Goal: Obtain resource: Obtain resource

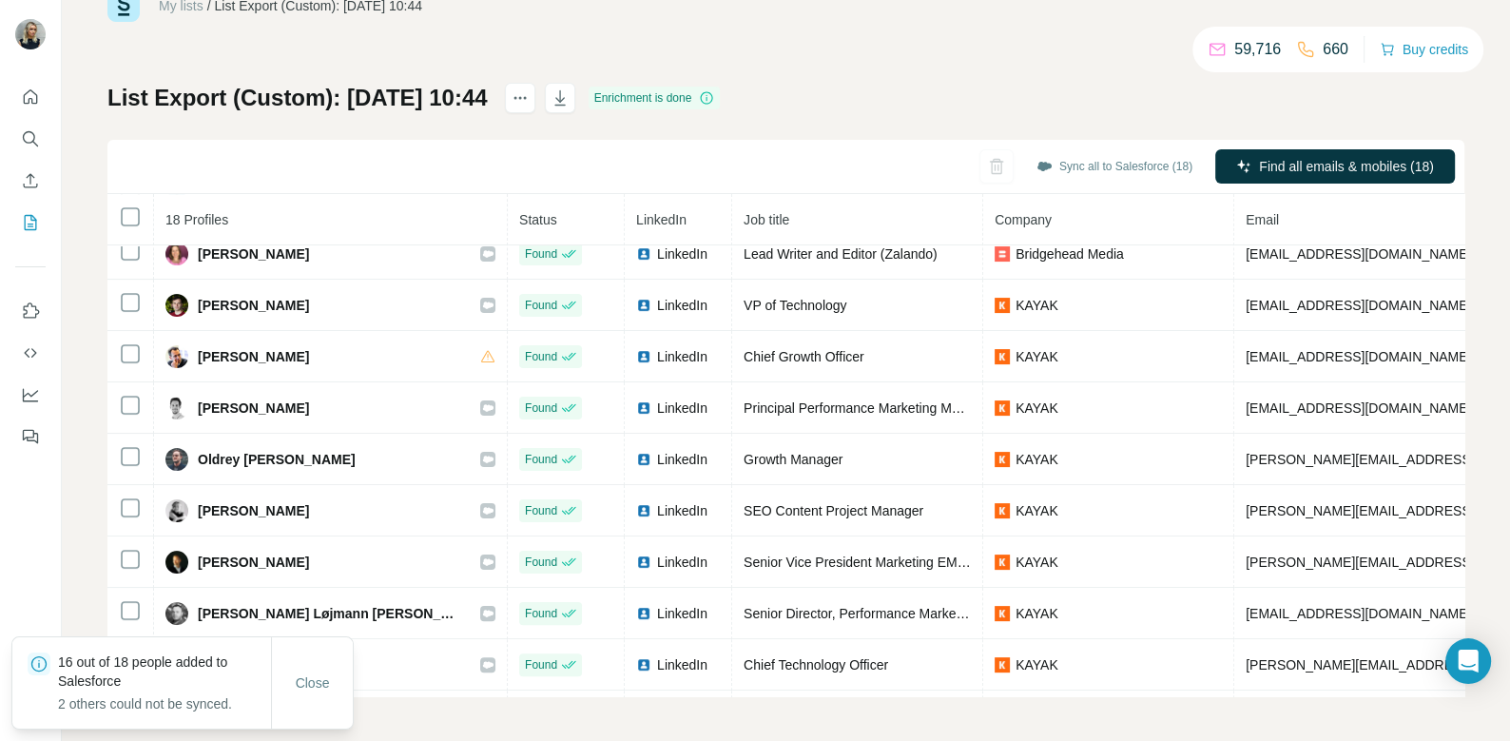
scroll to position [465, 0]
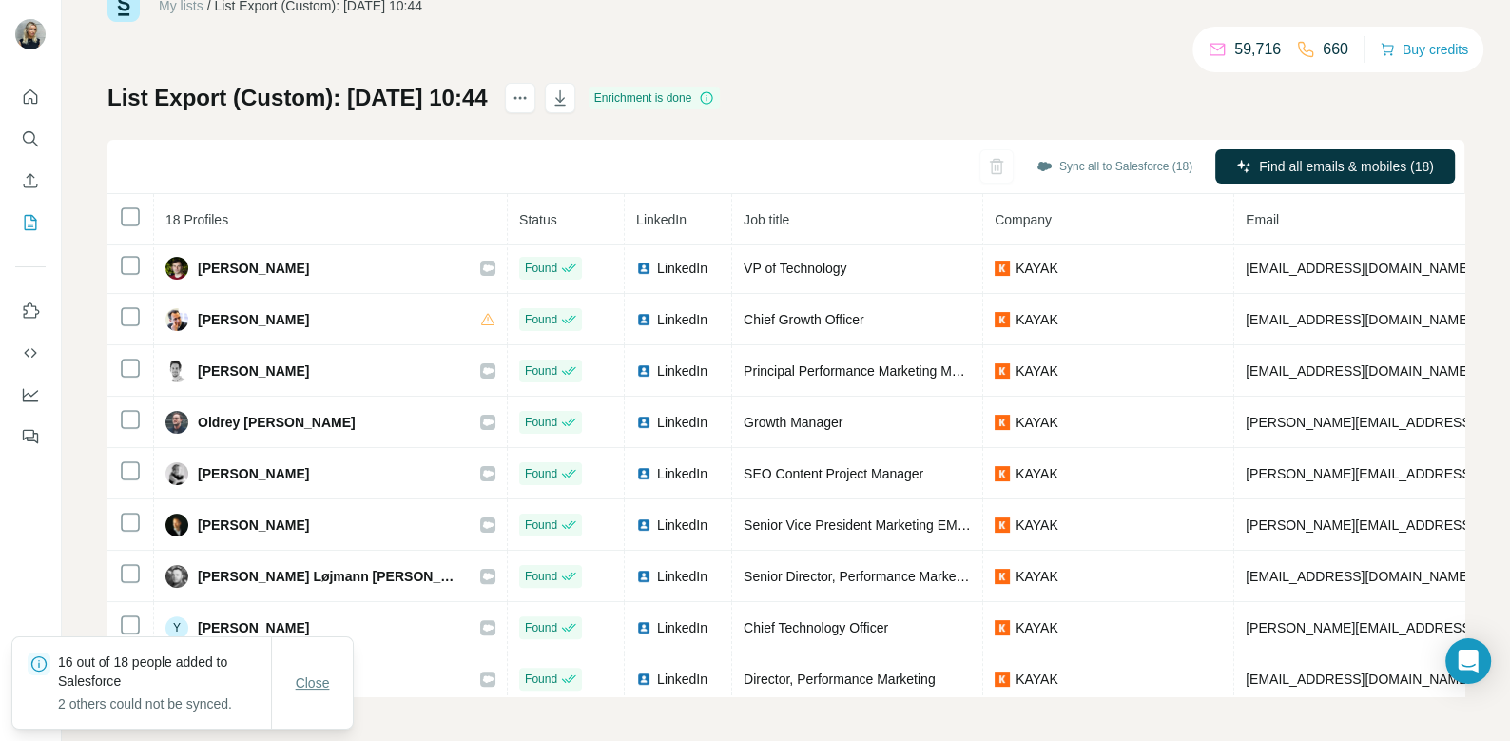
click at [305, 674] on span "Close" at bounding box center [313, 682] width 34 height 19
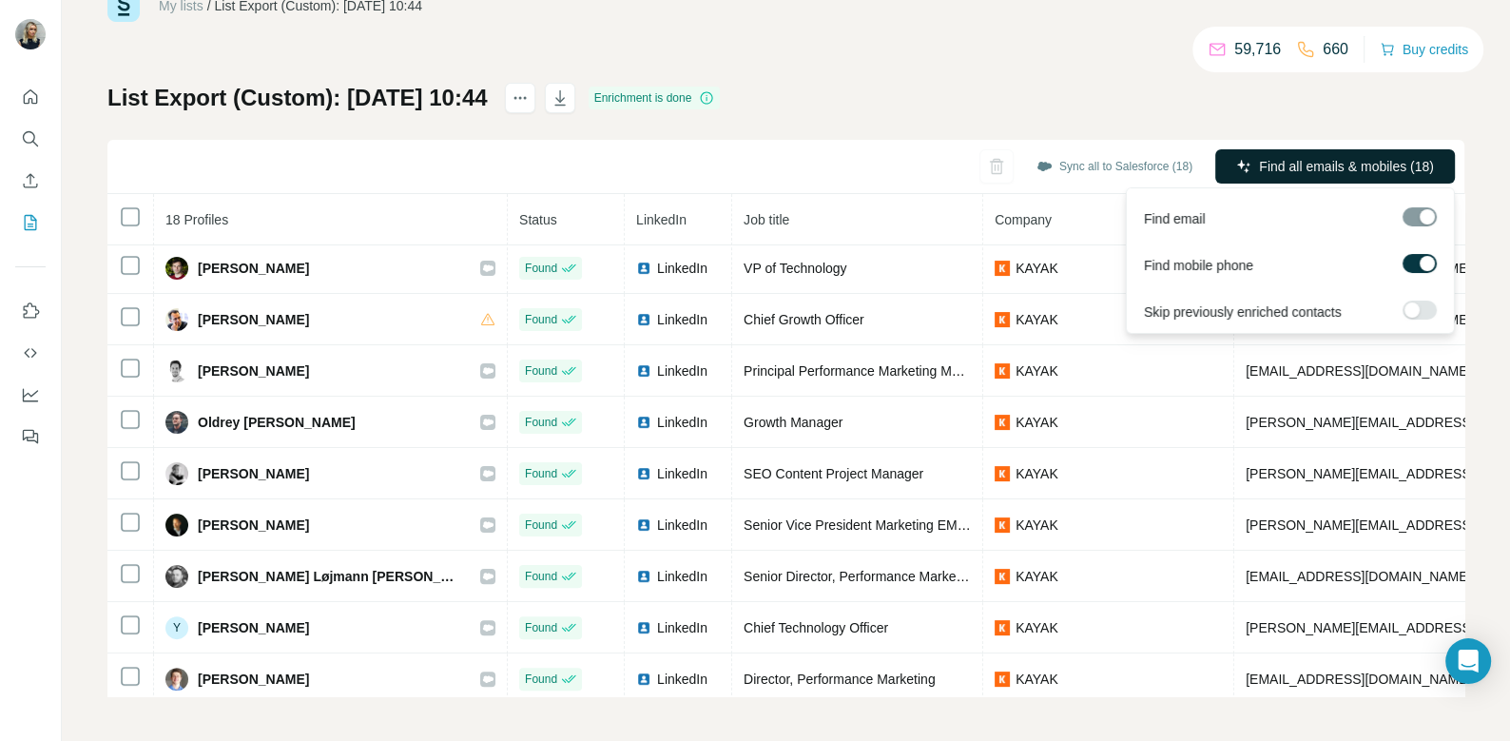
click at [1263, 155] on button "Find all emails & mobiles (18)" at bounding box center [1336, 166] width 240 height 34
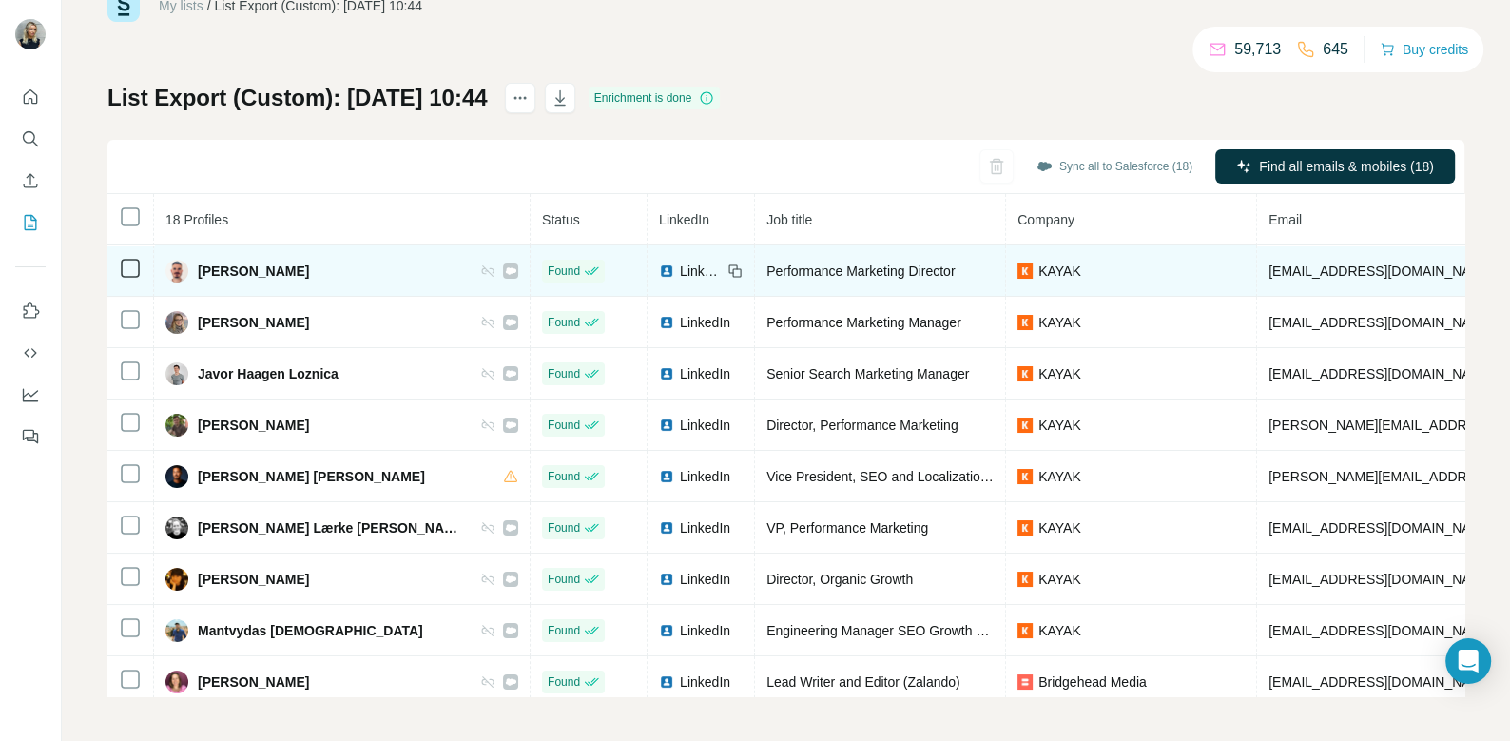
scroll to position [0, 0]
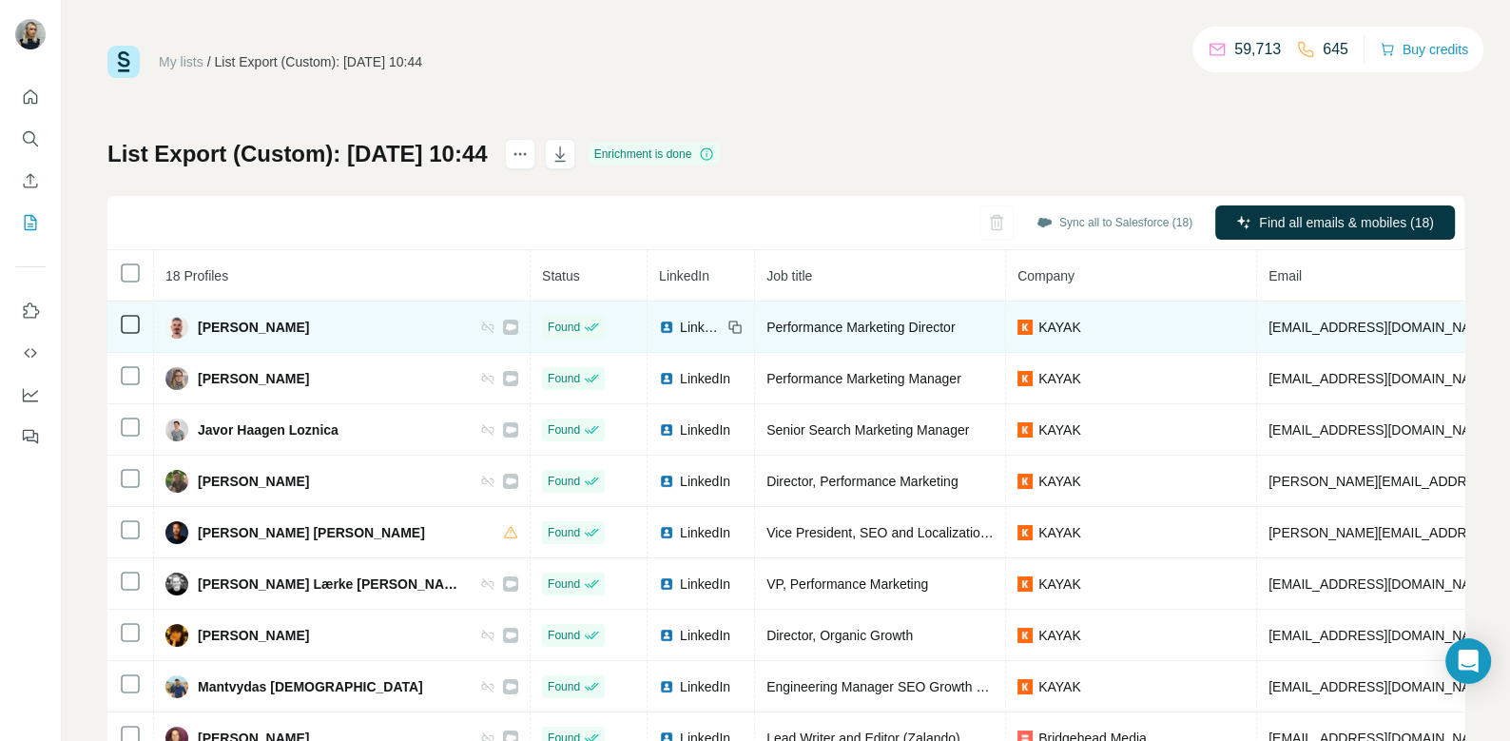
click at [250, 324] on span "Antoine Broisin" at bounding box center [253, 327] width 111 height 19
copy div "Antoine Broisin"
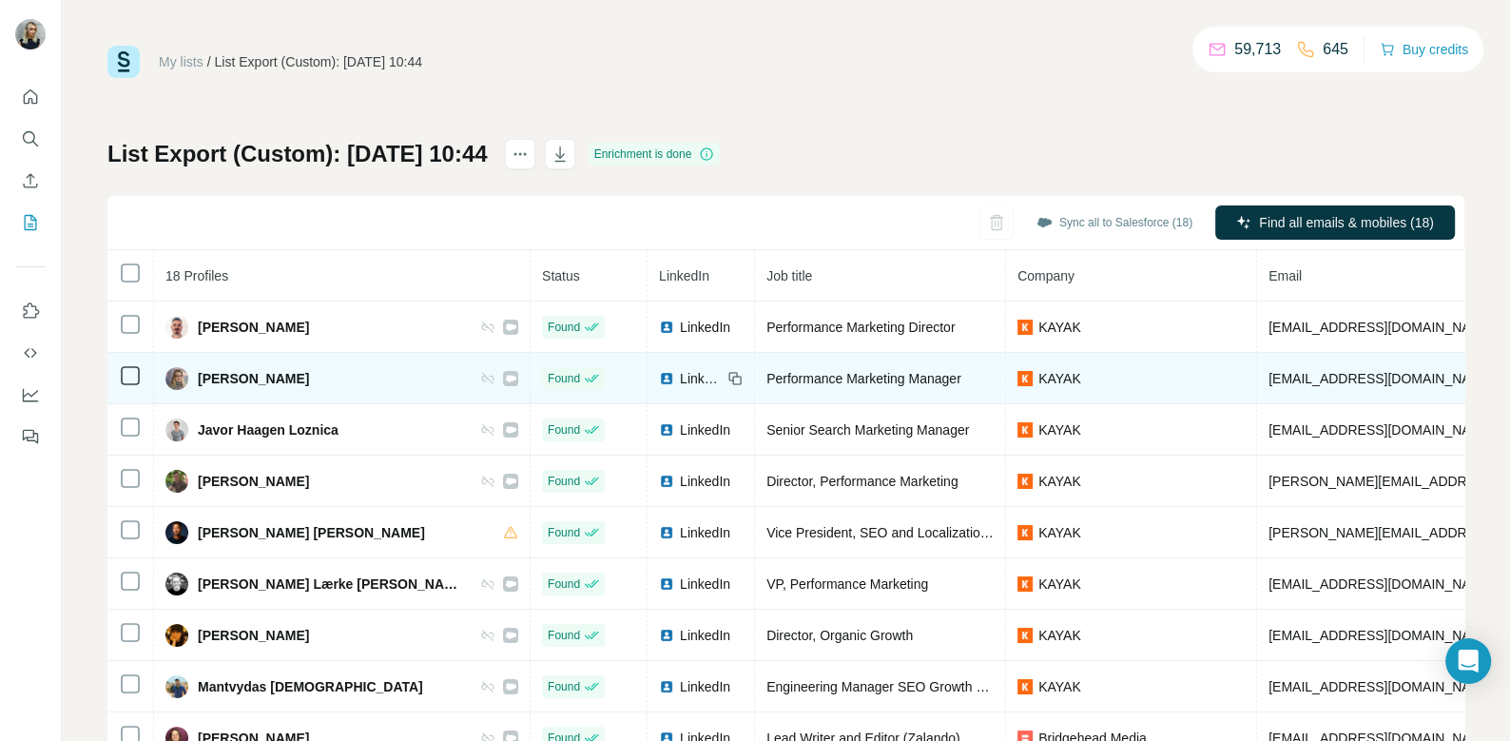
click at [252, 380] on span "Carmen Zauss" at bounding box center [253, 378] width 111 height 19
copy div "Carmen Zauss"
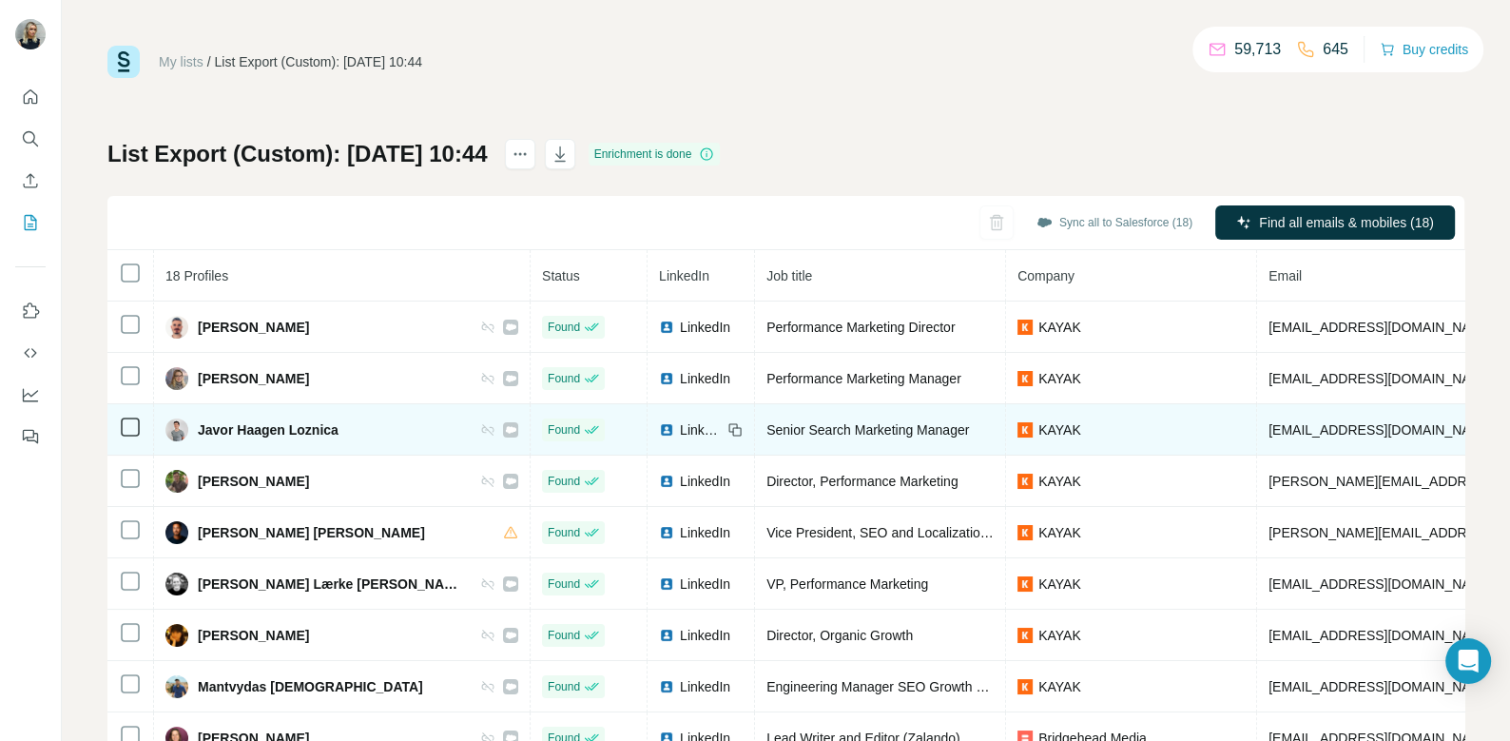
click at [288, 430] on span "Javor Haagen Loznica" at bounding box center [268, 429] width 141 height 19
copy div "Javor Haagen Loznica"
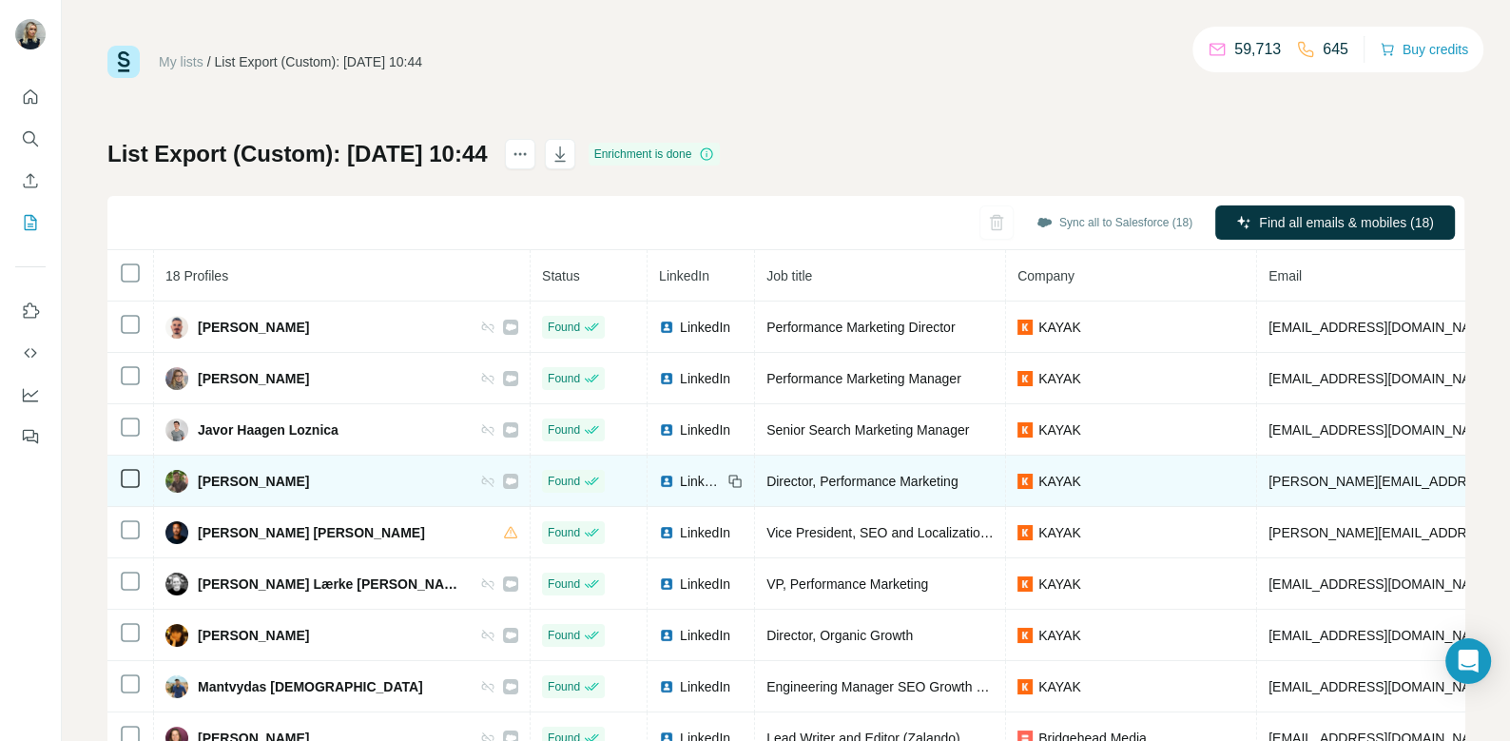
click at [238, 475] on span "Jeff Niebling" at bounding box center [253, 481] width 111 height 19
copy div "Jeff Niebling"
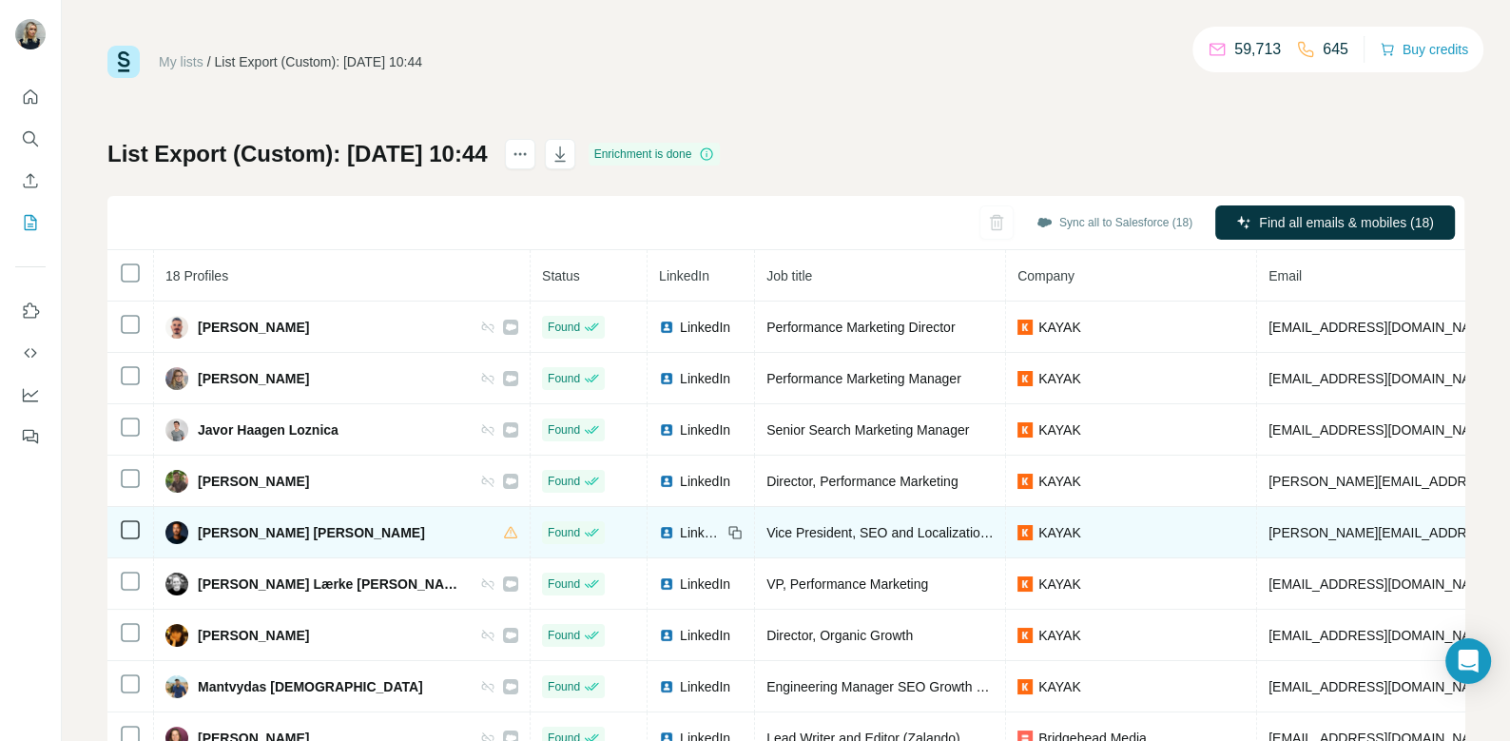
click at [240, 536] on span "Jesse James Woods" at bounding box center [311, 532] width 227 height 19
copy div "Jesse James Woods"
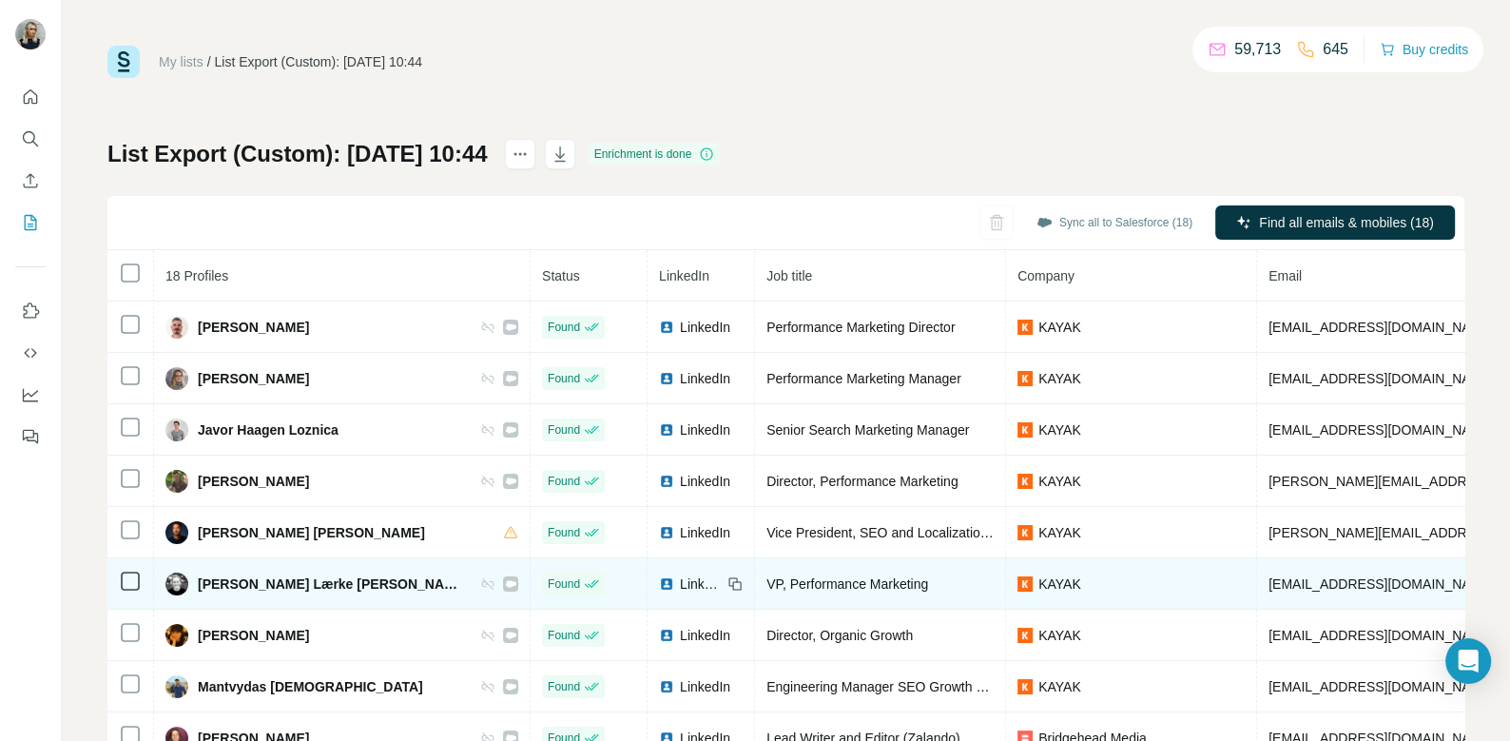
click at [268, 576] on span "Karina Lærke Vergo" at bounding box center [329, 584] width 263 height 19
copy div "Karina Lærke Vergo"
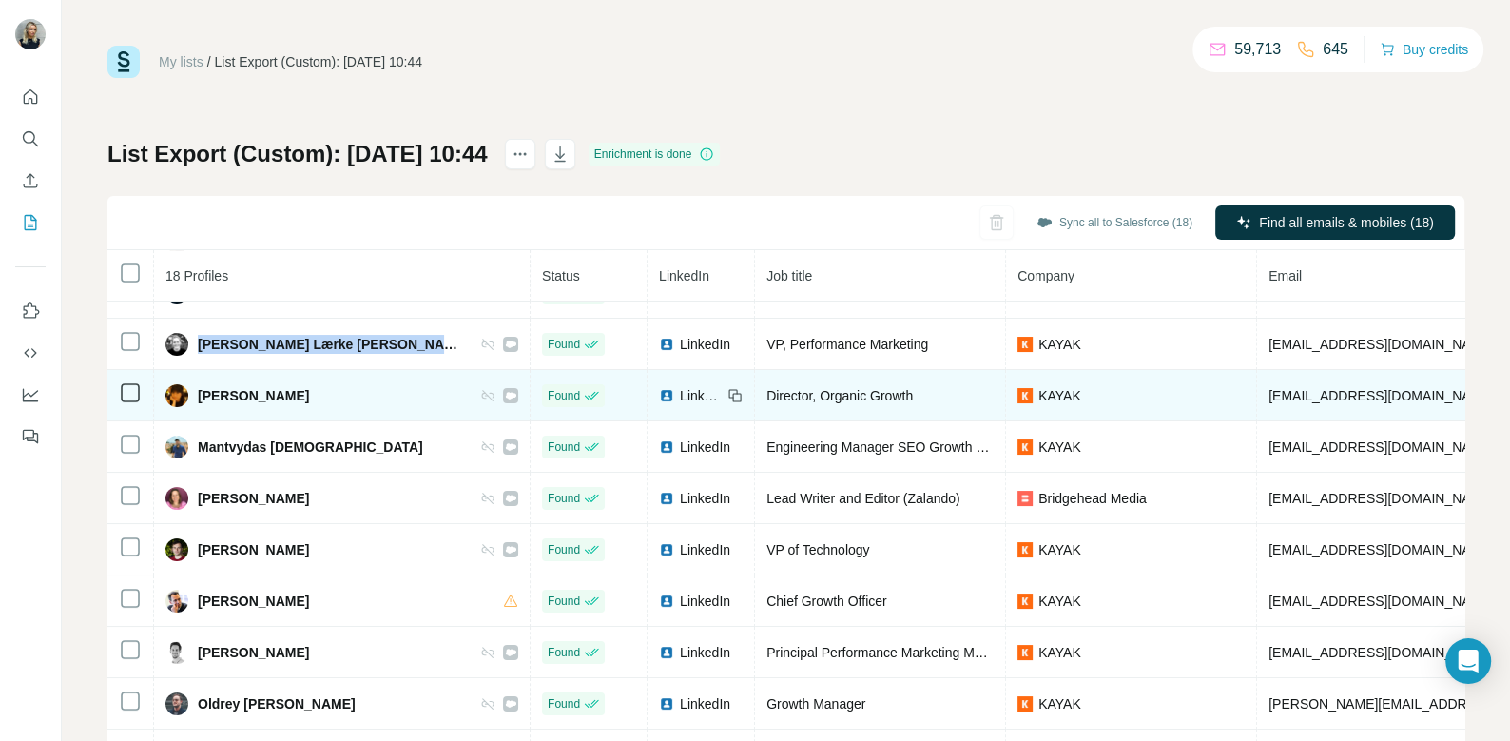
scroll to position [239, 0]
click at [243, 395] on span "Maggie Lui" at bounding box center [253, 396] width 111 height 19
copy div "Maggie Lui"
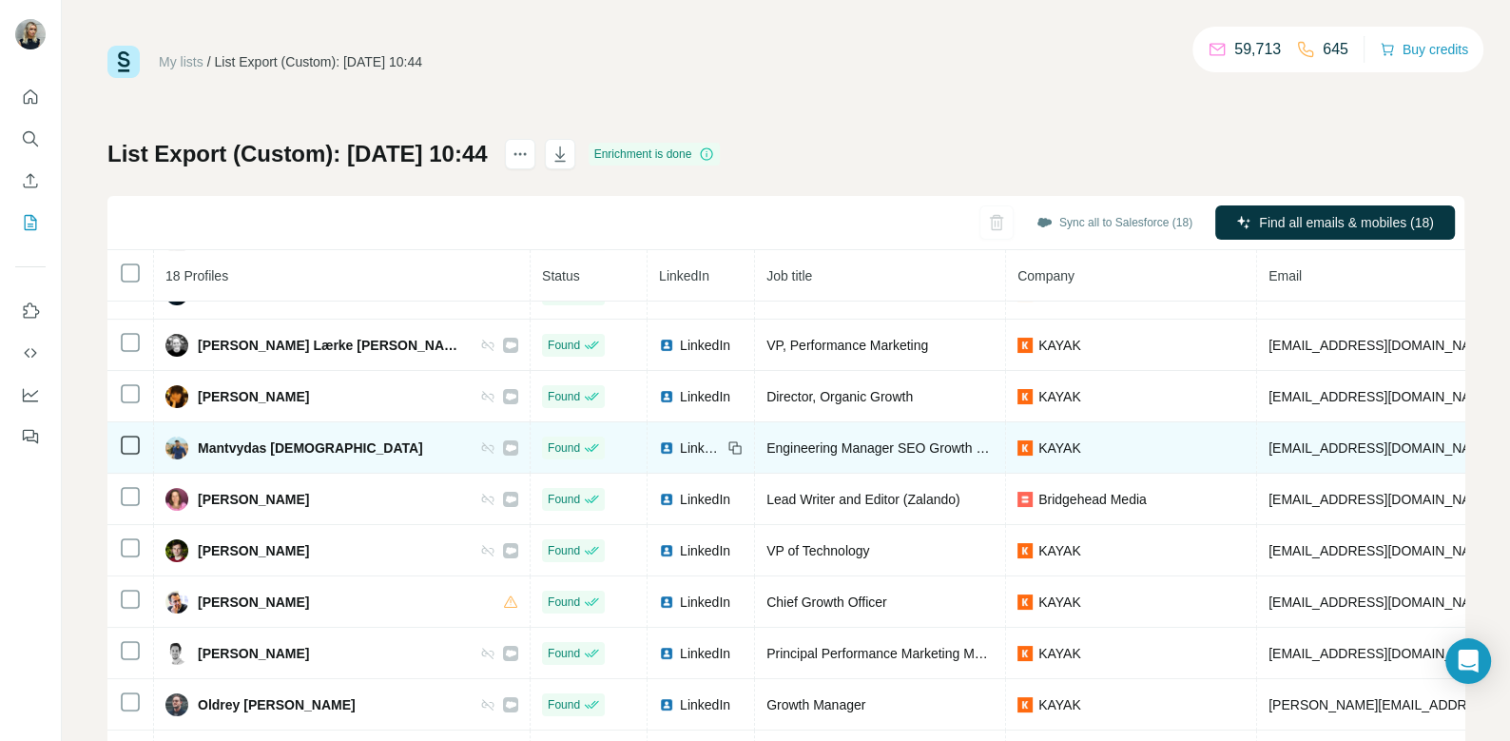
click at [250, 441] on span "Mantvydas Buda" at bounding box center [310, 447] width 225 height 19
copy div "Mantvydas Buda"
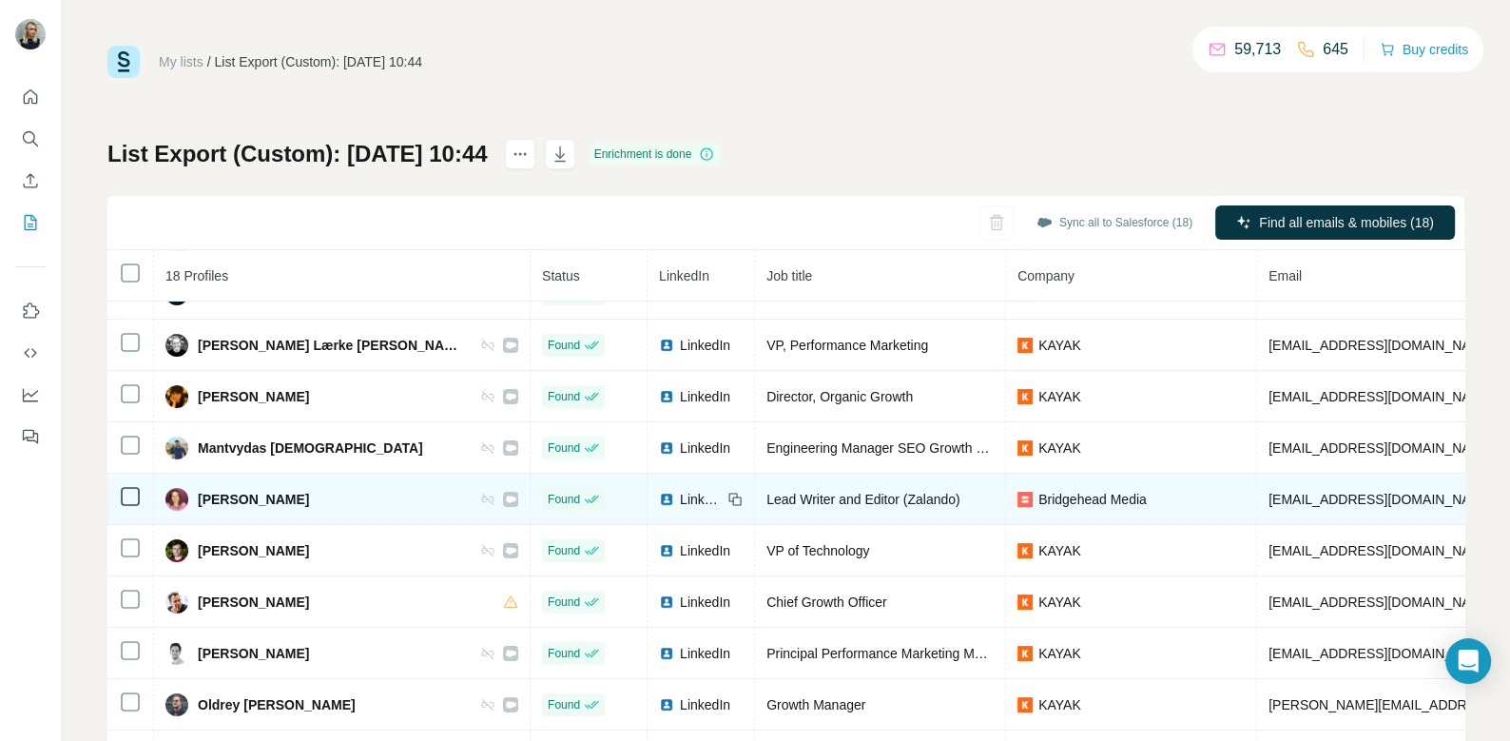
click at [269, 497] on span "Merete Ersoy" at bounding box center [253, 499] width 111 height 19
copy div "Merete Ersoy"
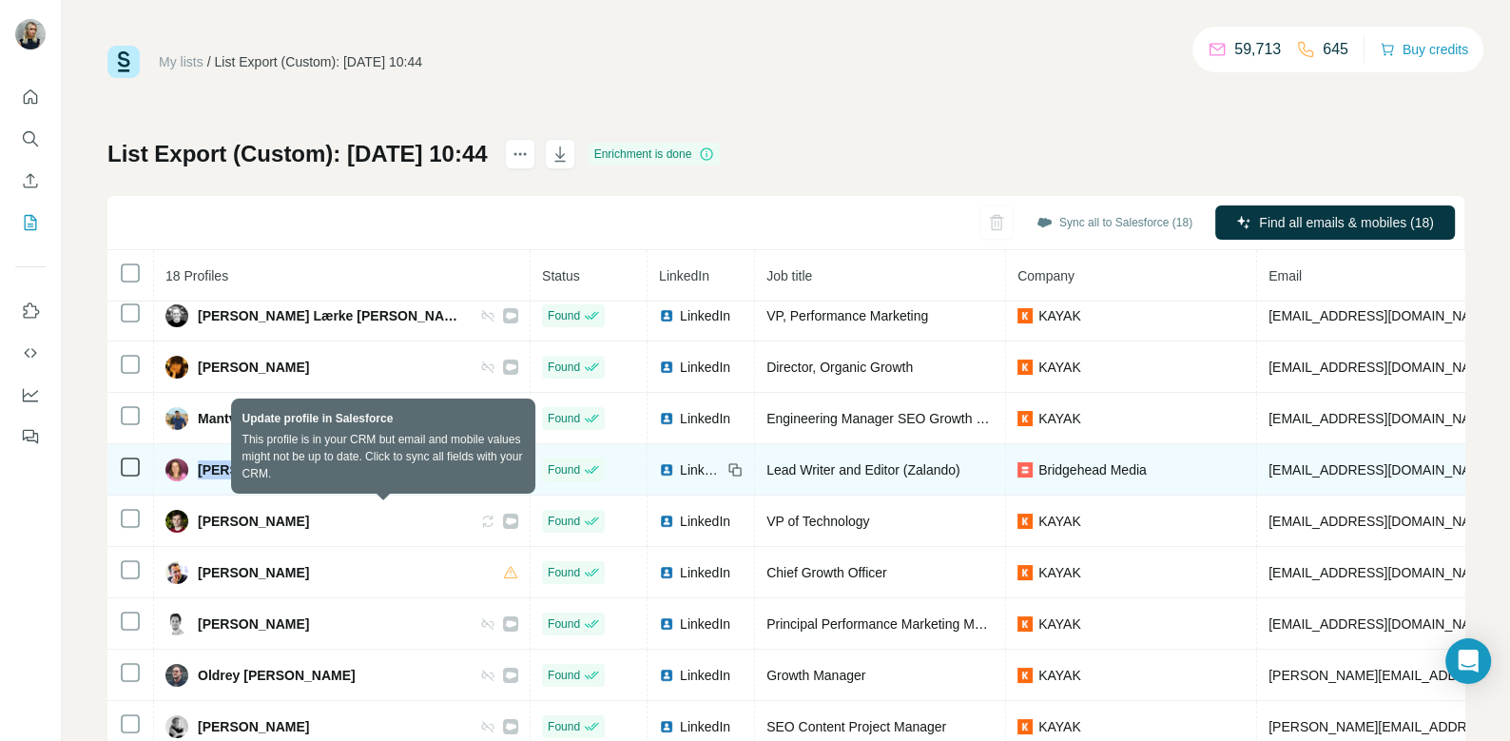
scroll to position [269, 0]
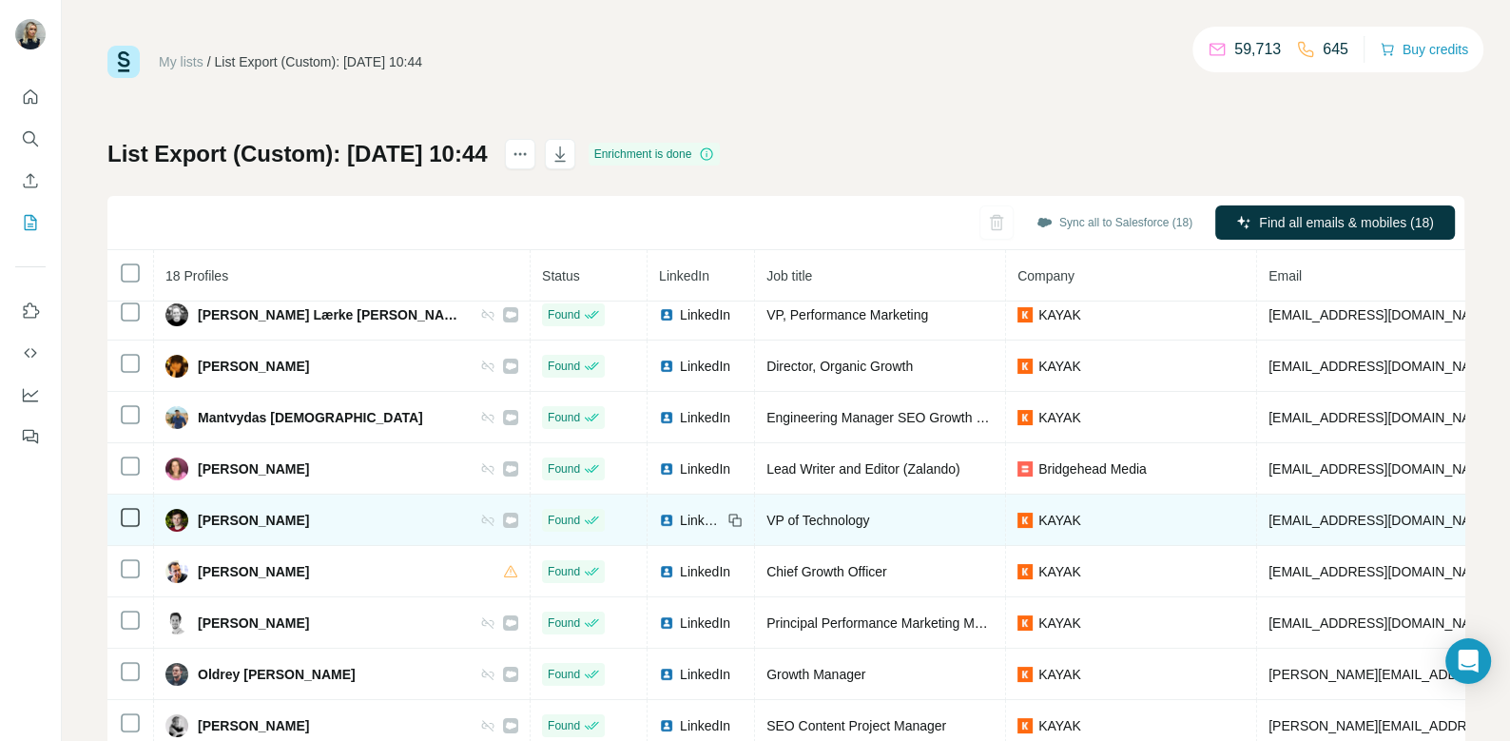
click at [293, 518] on span "Modestas Kapusinskas" at bounding box center [253, 520] width 111 height 19
copy div "Modestas Kapusinskas"
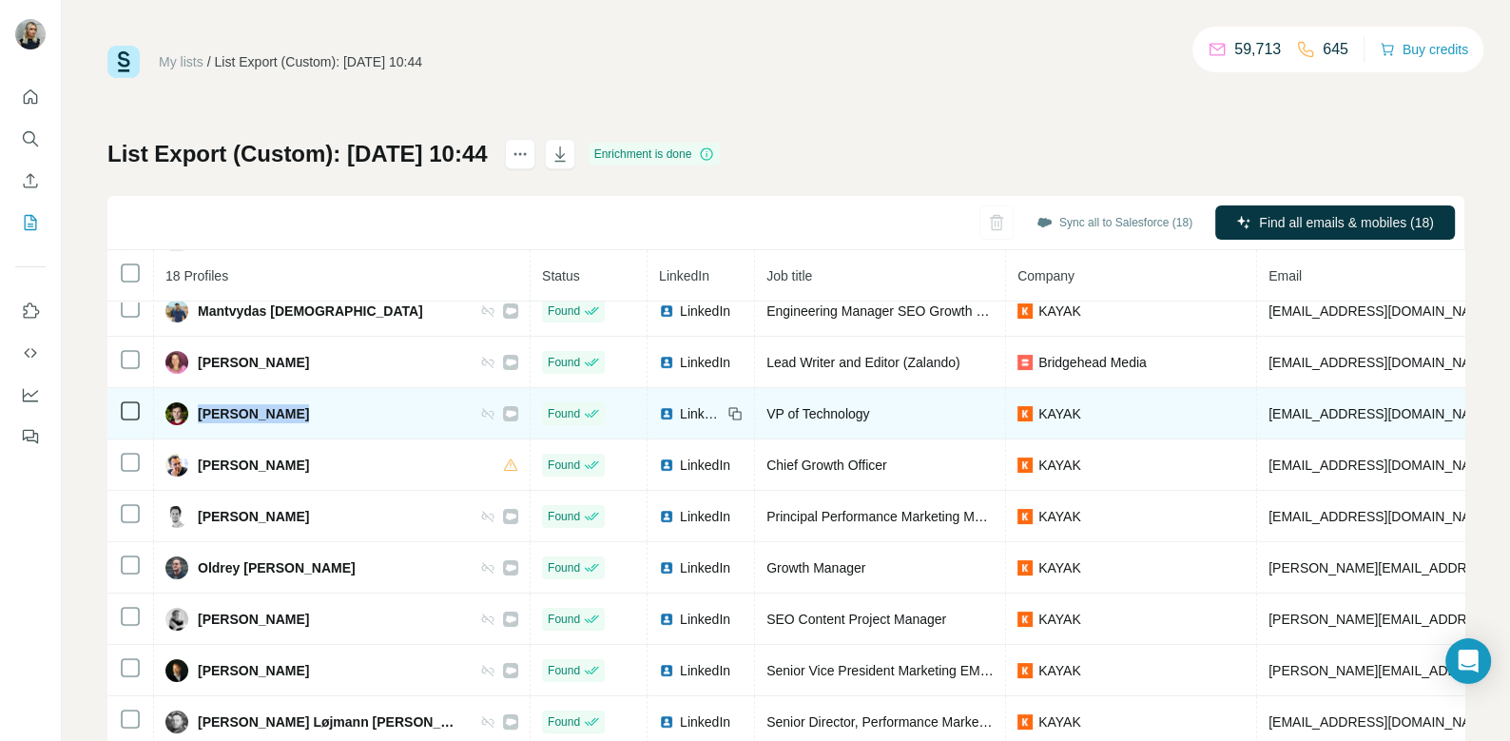
scroll to position [377, 0]
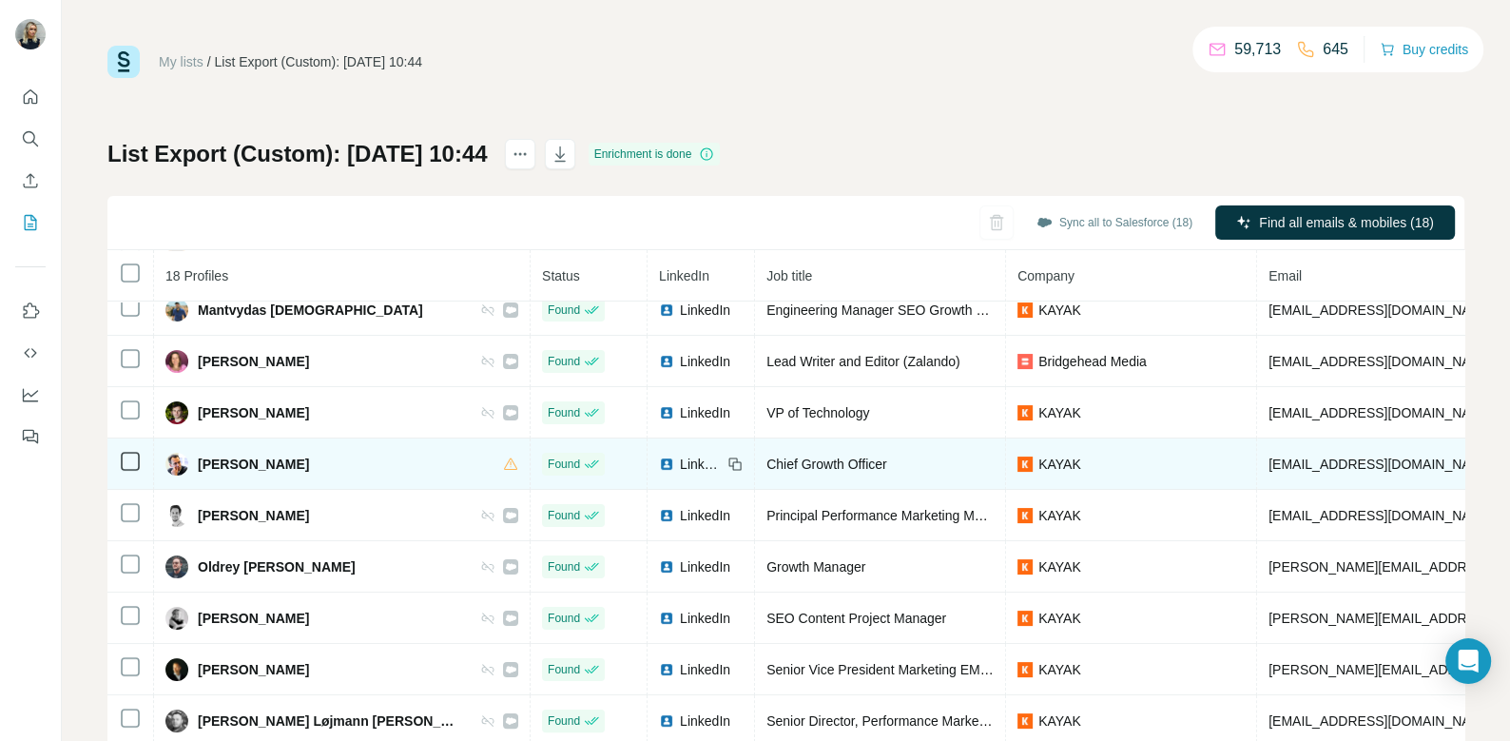
click at [255, 458] on span "Morten Busk" at bounding box center [253, 464] width 111 height 19
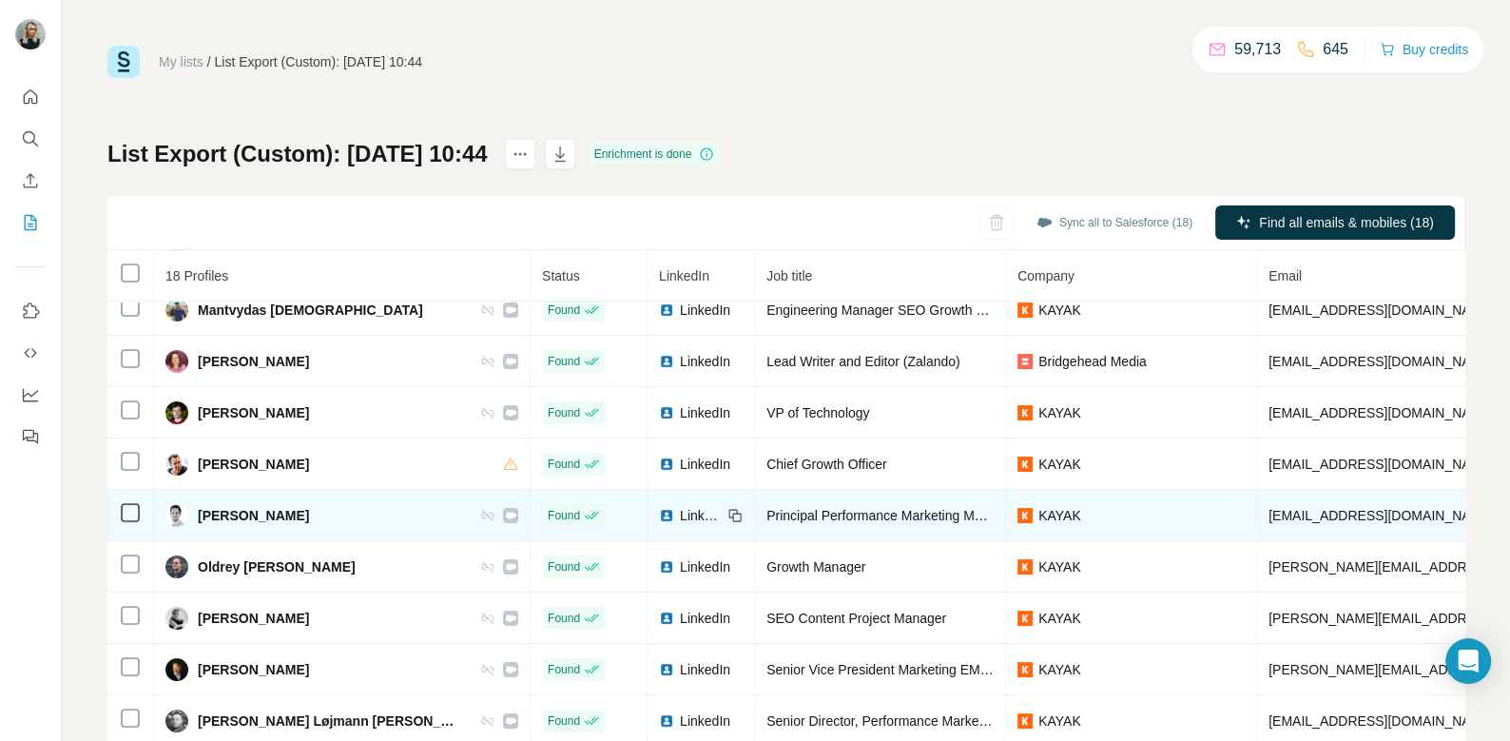
click at [239, 507] on span "Nicolai Krum" at bounding box center [253, 515] width 111 height 19
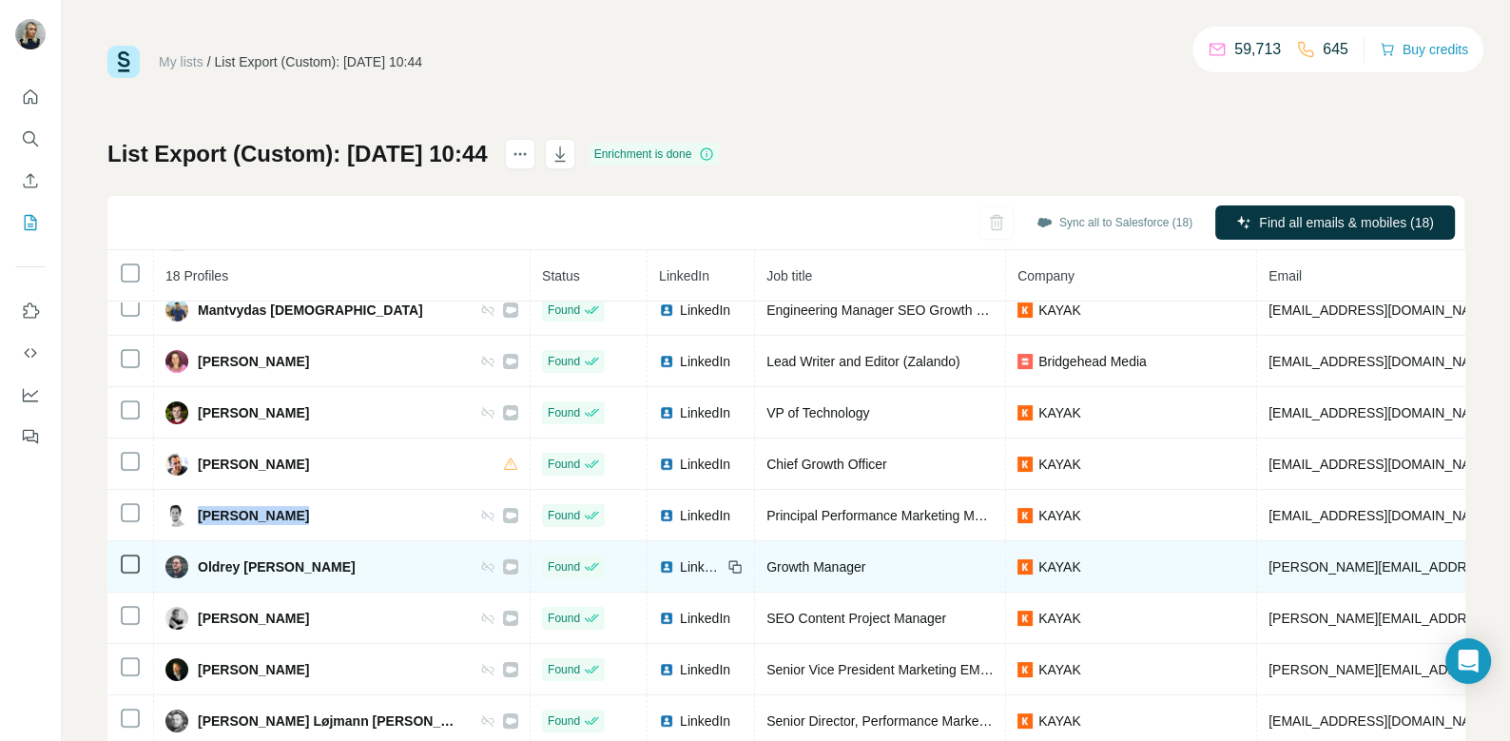
scroll to position [465, 0]
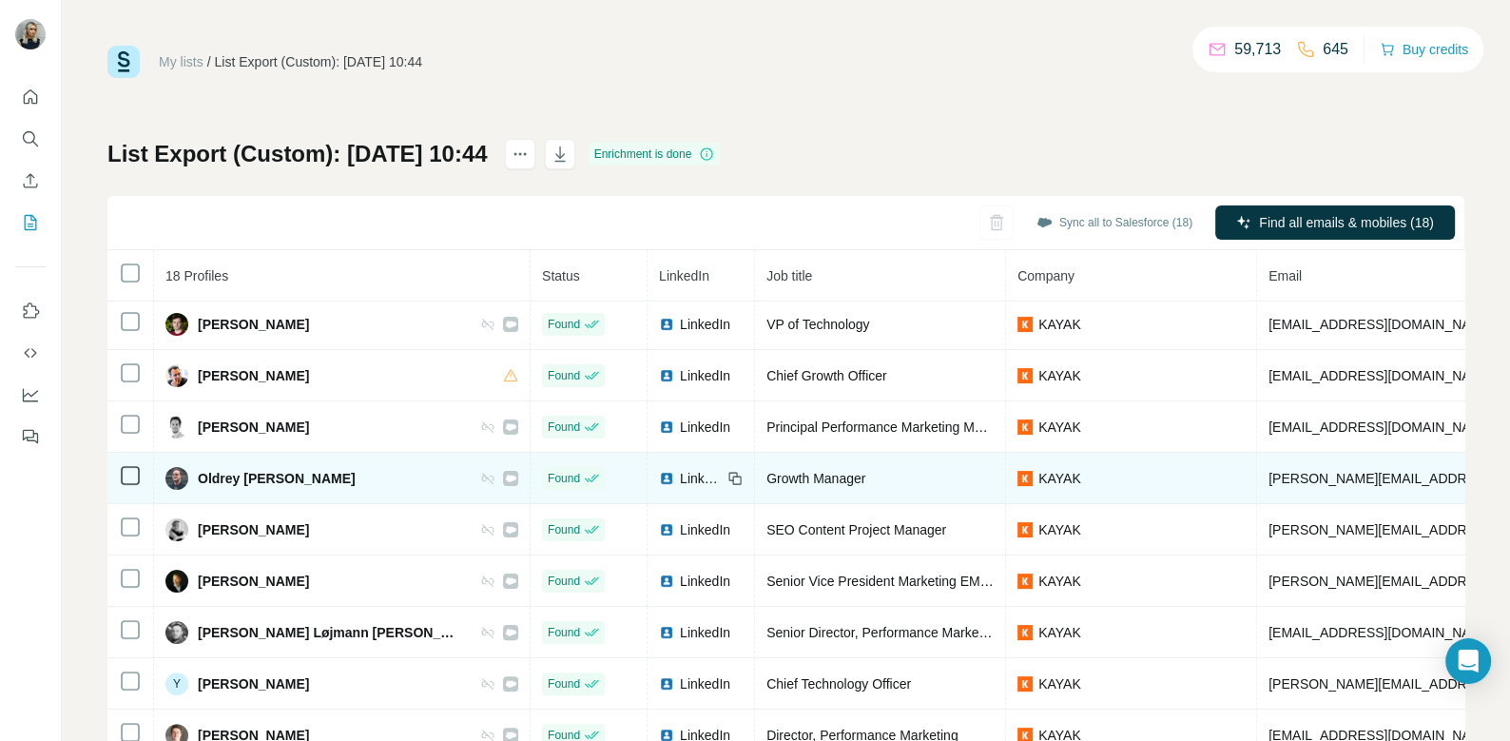
click at [238, 473] on span "Oldrey Leite" at bounding box center [277, 478] width 158 height 19
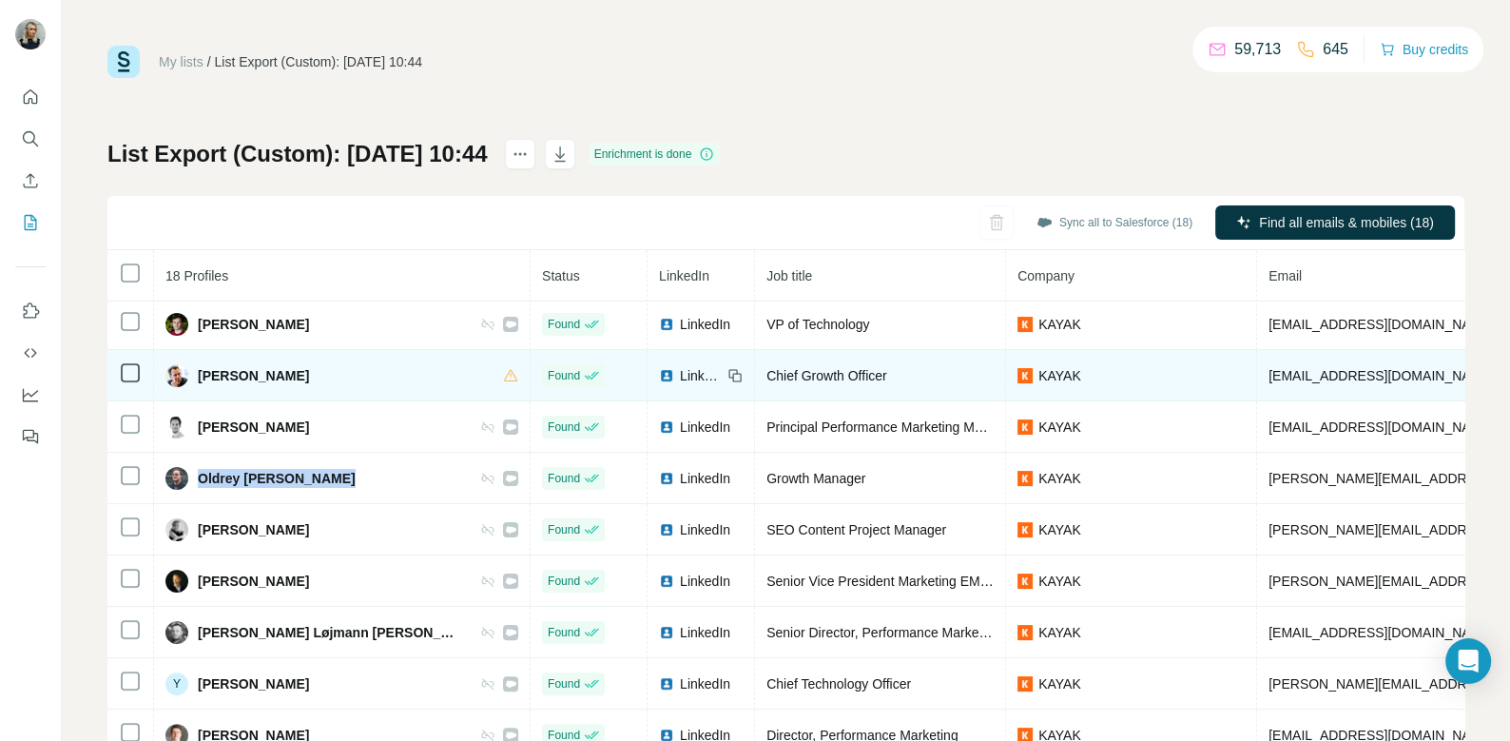
scroll to position [34, 0]
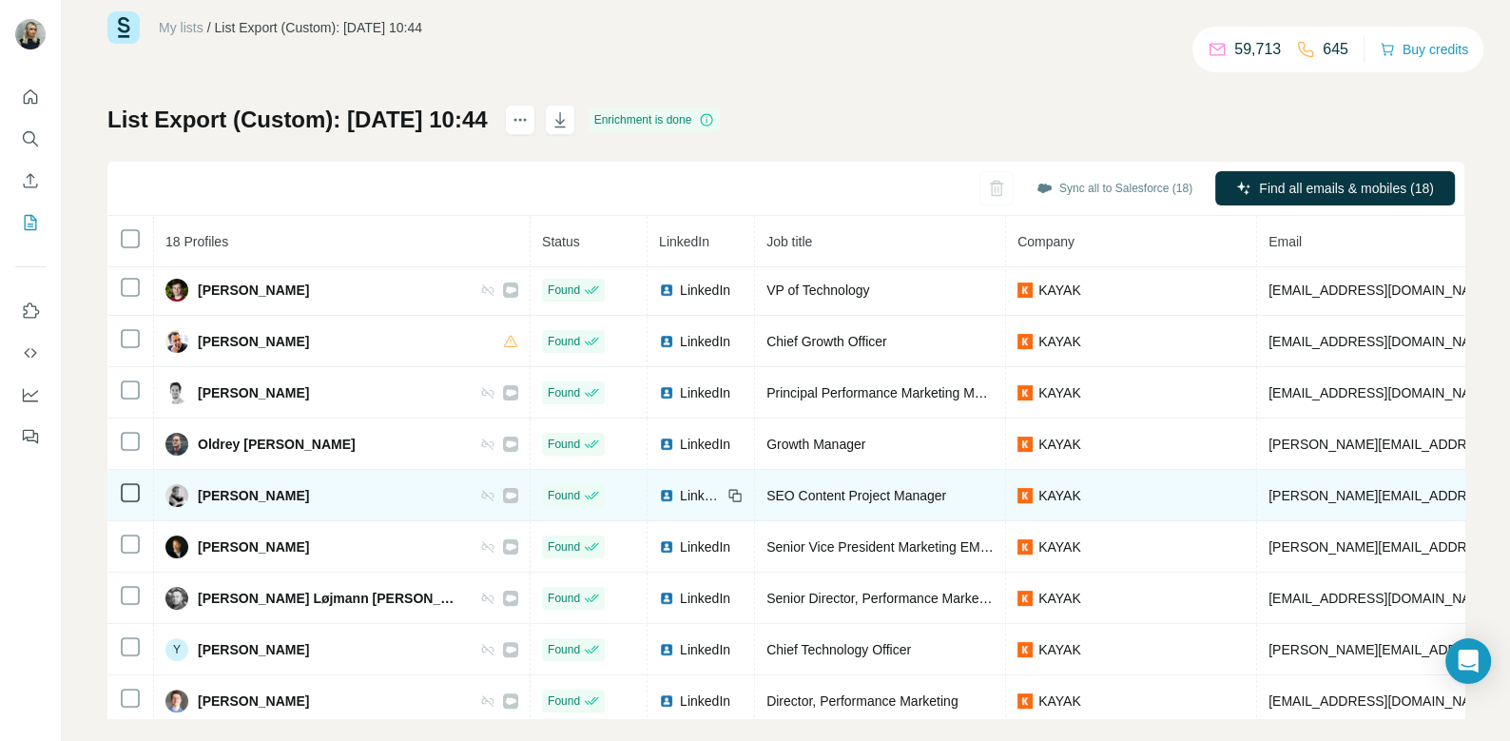
click at [283, 490] on span "Pauline Langlois" at bounding box center [253, 495] width 111 height 19
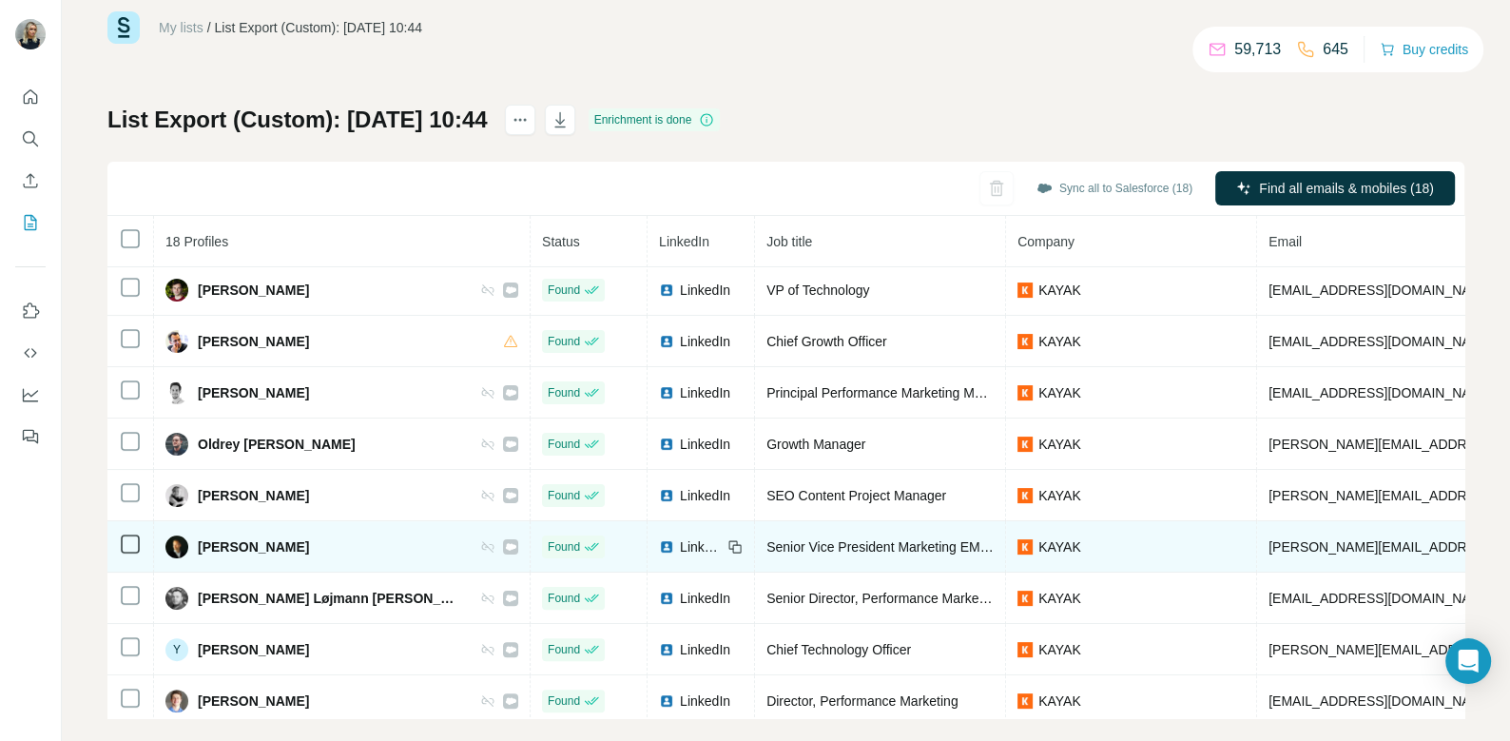
click at [264, 537] on span "Per Christiansen" at bounding box center [253, 546] width 111 height 19
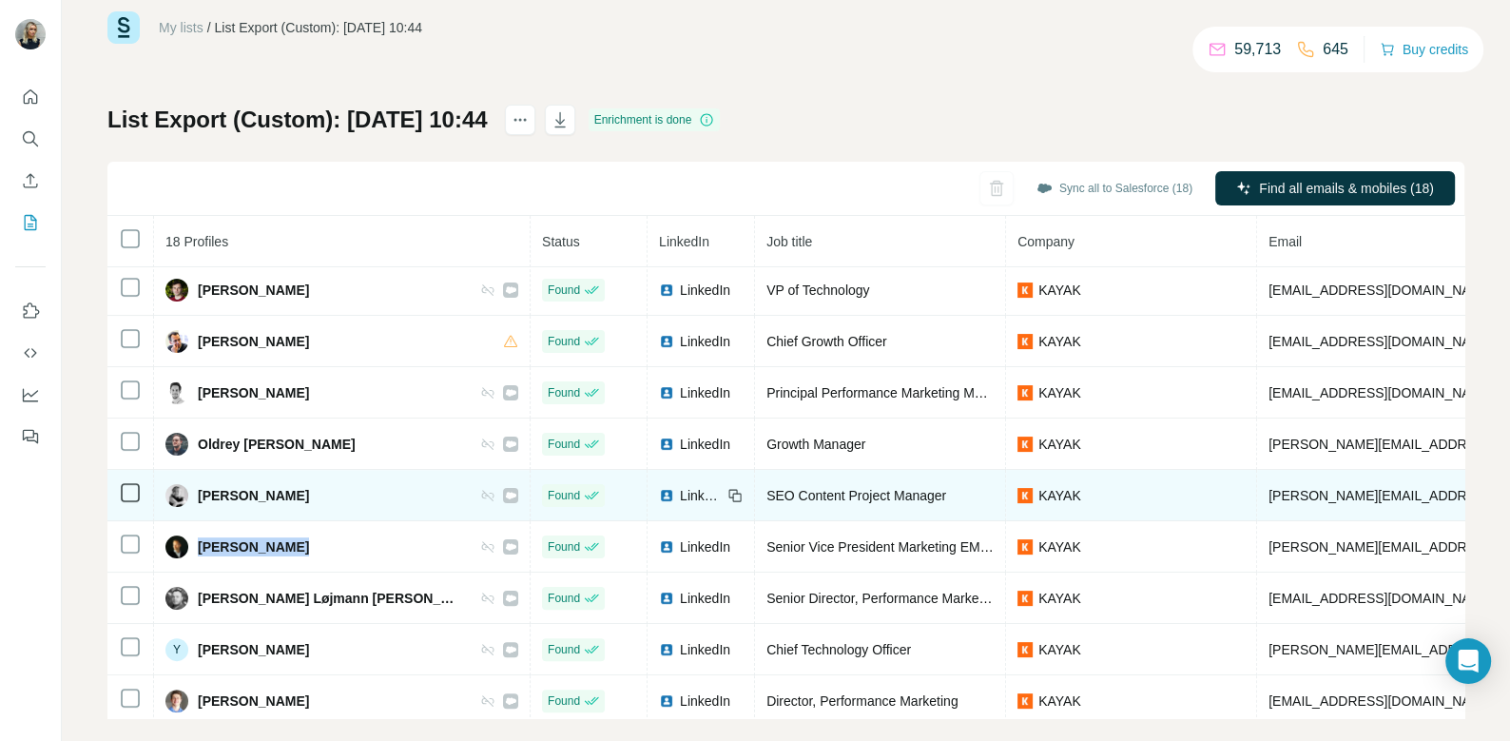
scroll to position [56, 0]
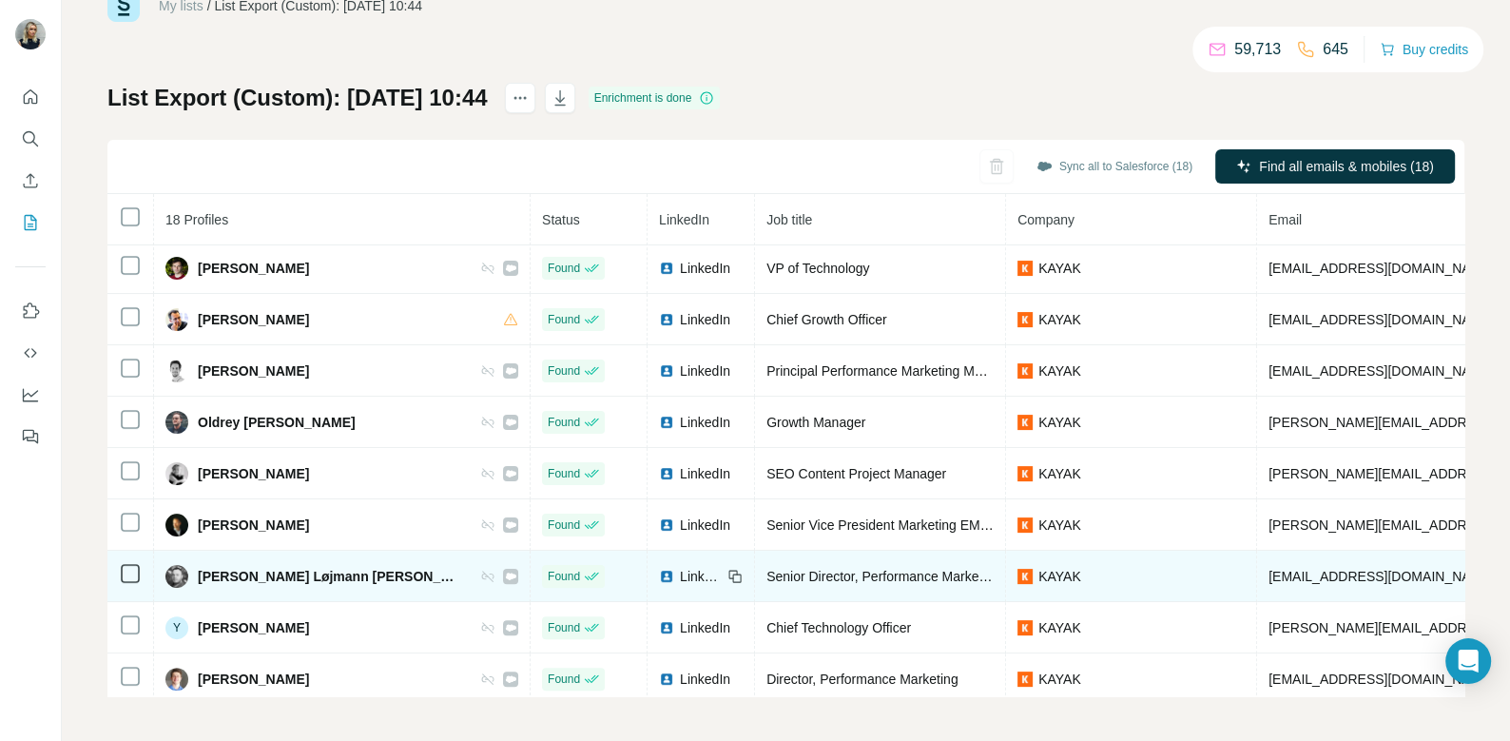
click at [268, 567] on span "Thomas Løjmann Jørgensen" at bounding box center [329, 576] width 263 height 19
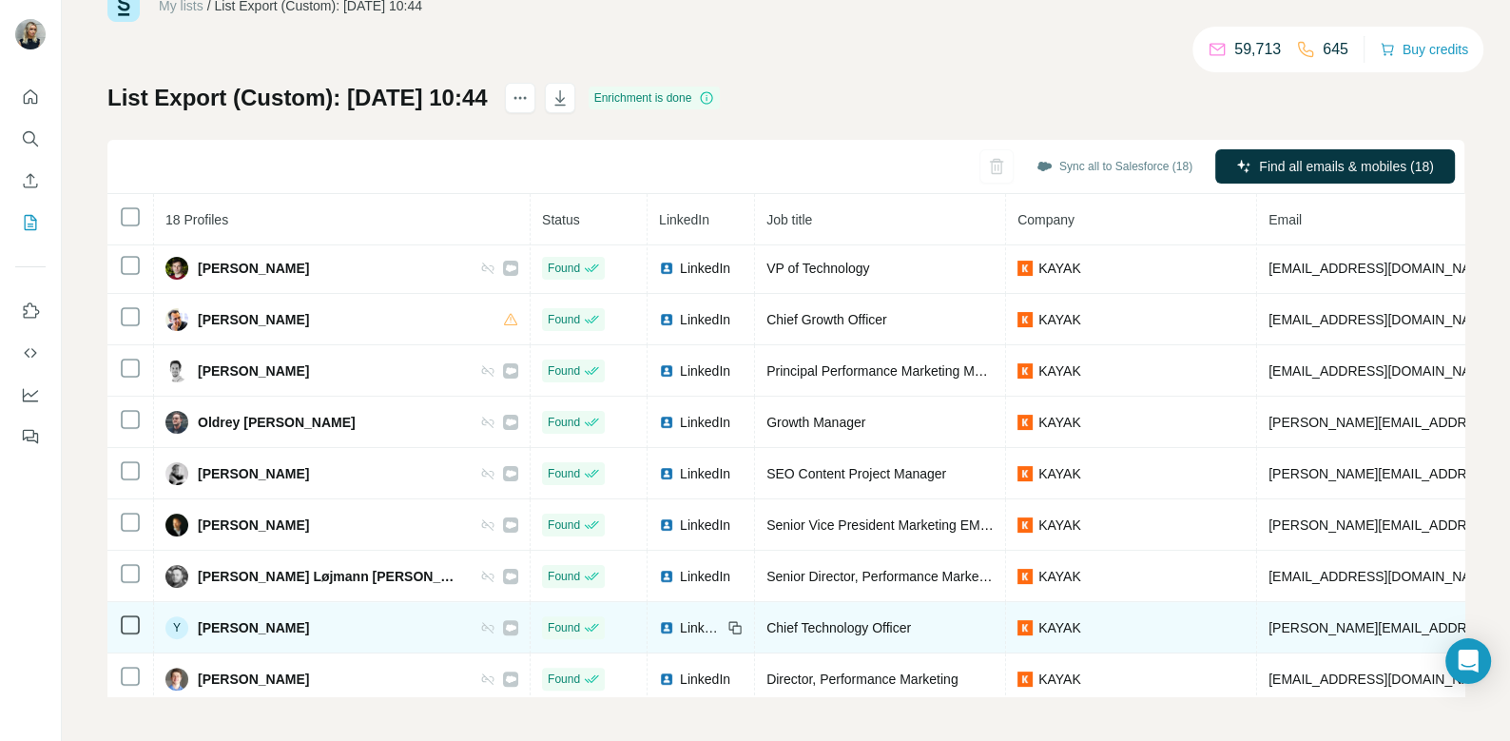
click at [249, 631] on td "Y Yaron Zeidman" at bounding box center [342, 627] width 377 height 51
click at [249, 619] on span "Yaron Zeidman" at bounding box center [253, 627] width 111 height 19
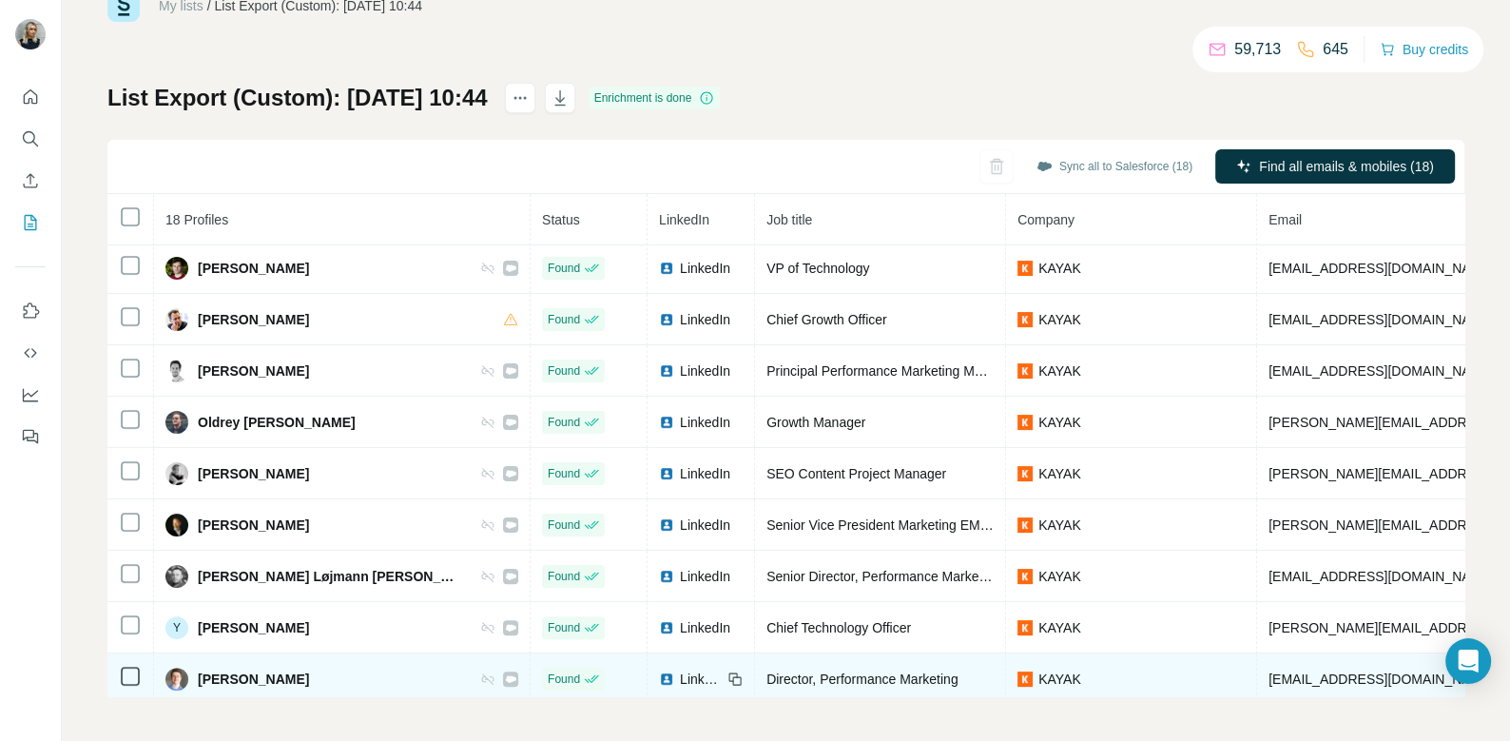
click at [254, 670] on span "Yasen Mihov" at bounding box center [253, 679] width 111 height 19
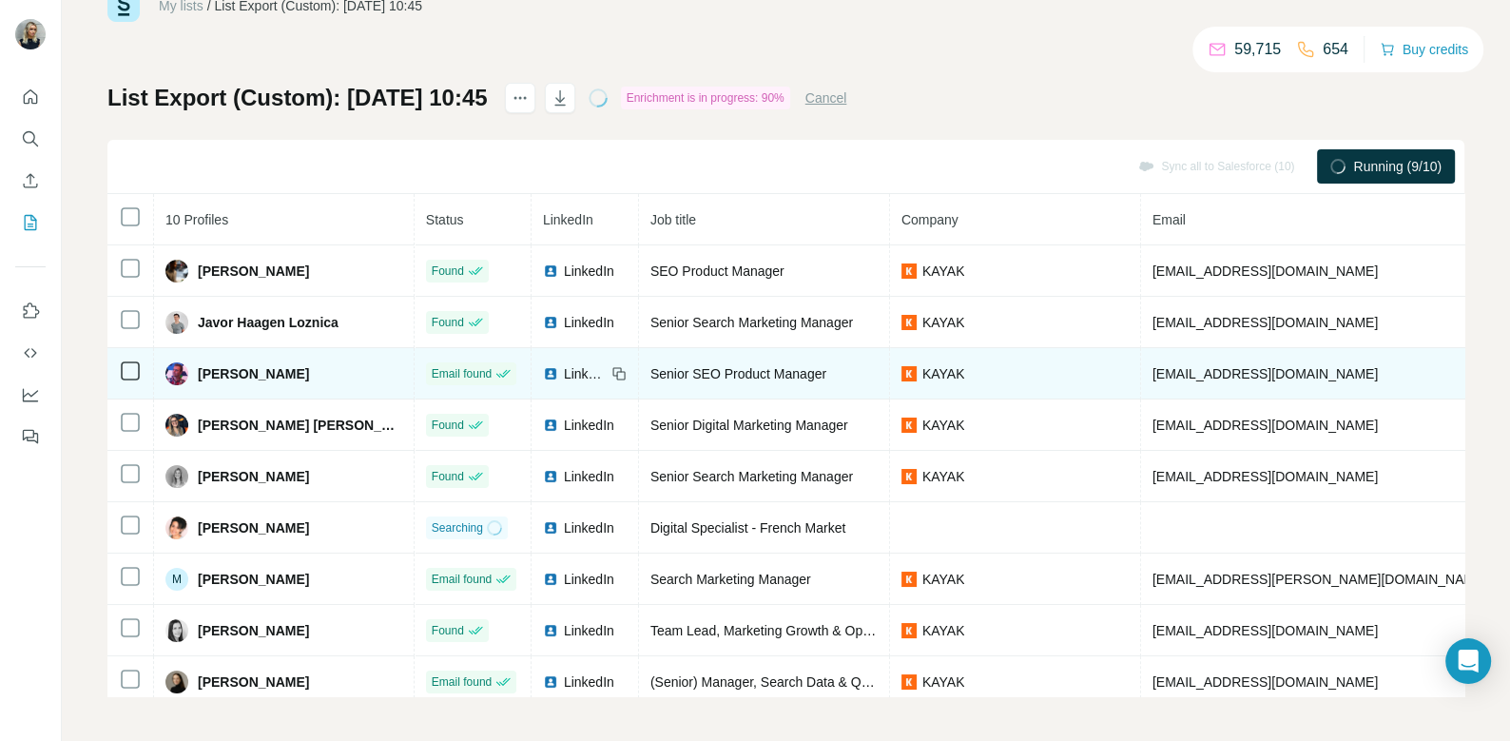
scroll to position [58, 0]
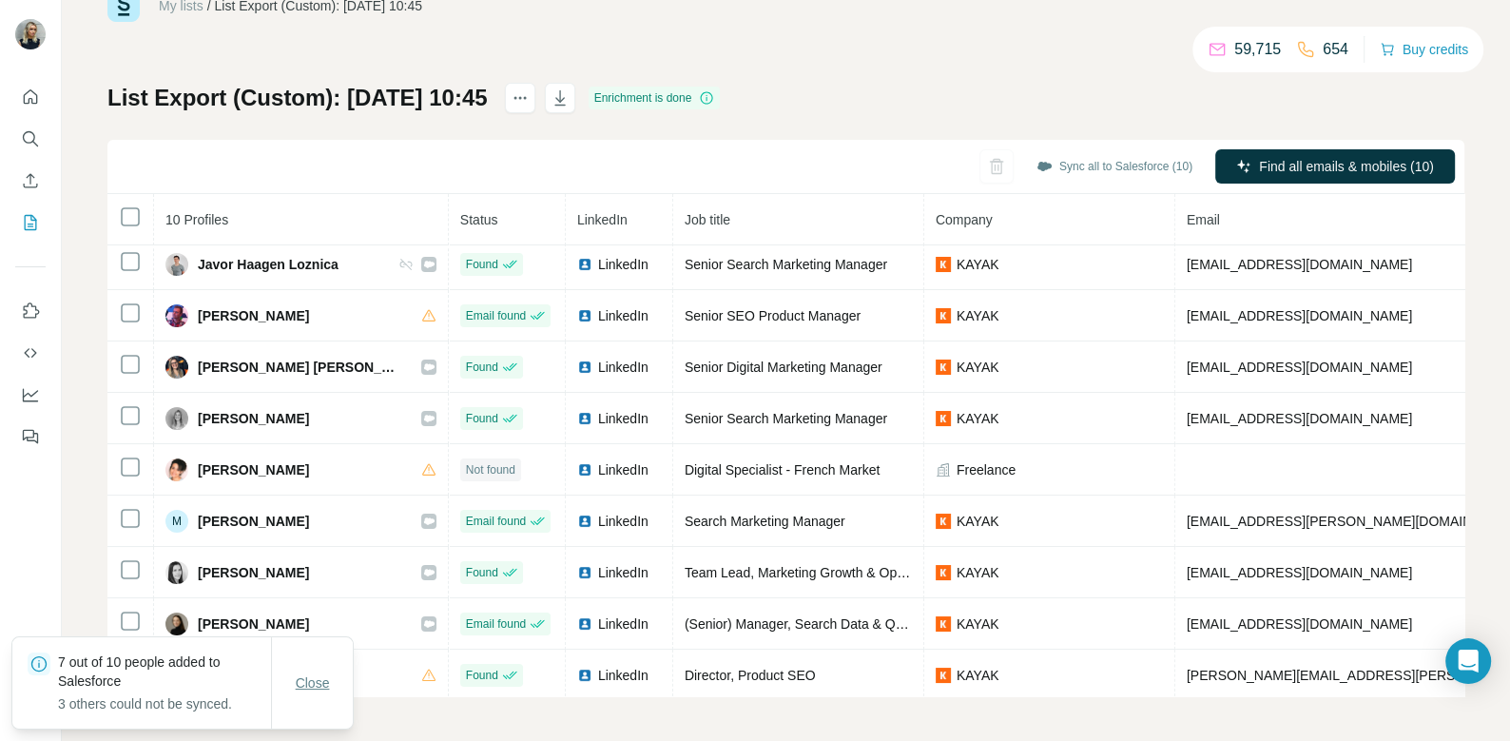
click at [314, 690] on span "Close" at bounding box center [313, 682] width 34 height 19
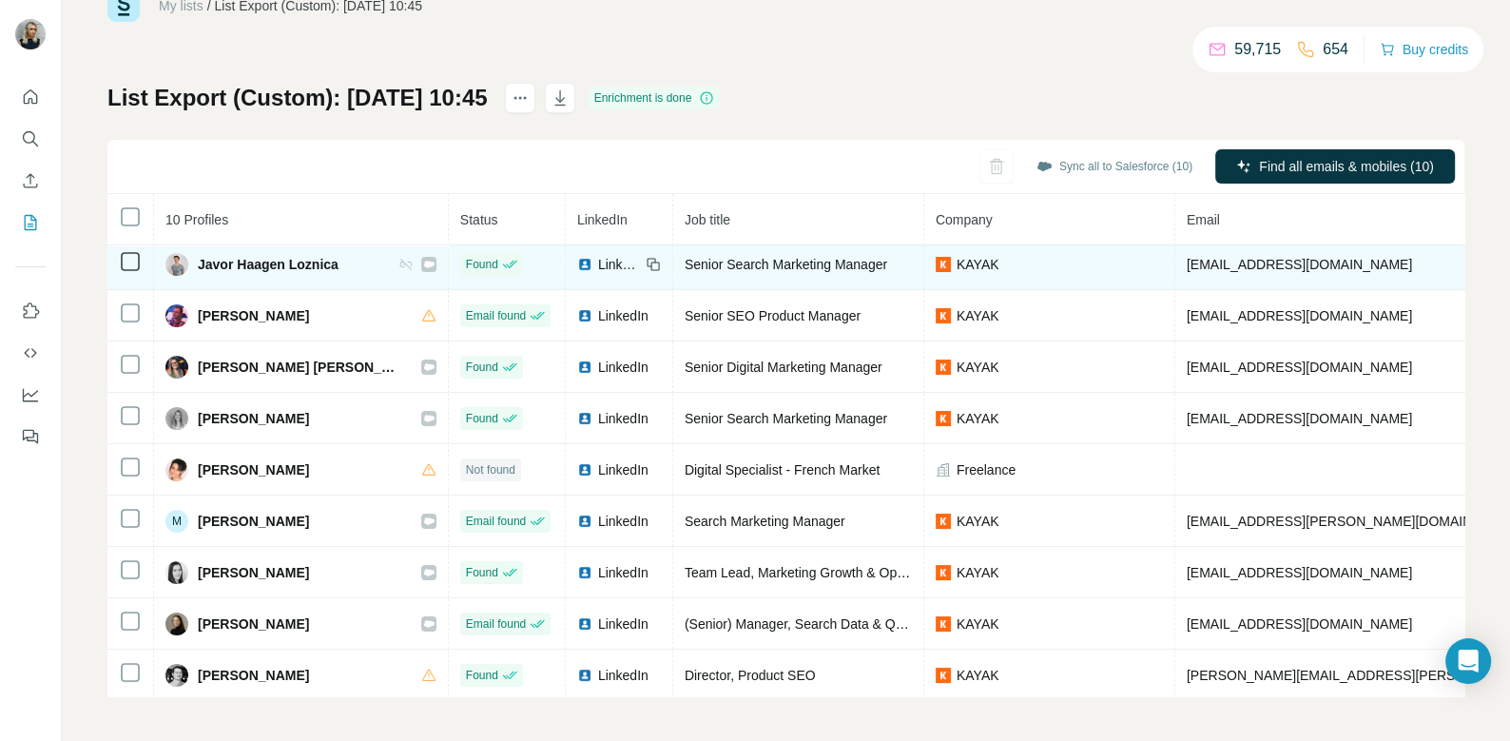
click at [292, 265] on span "Javor Haagen Loznica" at bounding box center [268, 264] width 141 height 19
copy div "Javor Haagen Loznica"
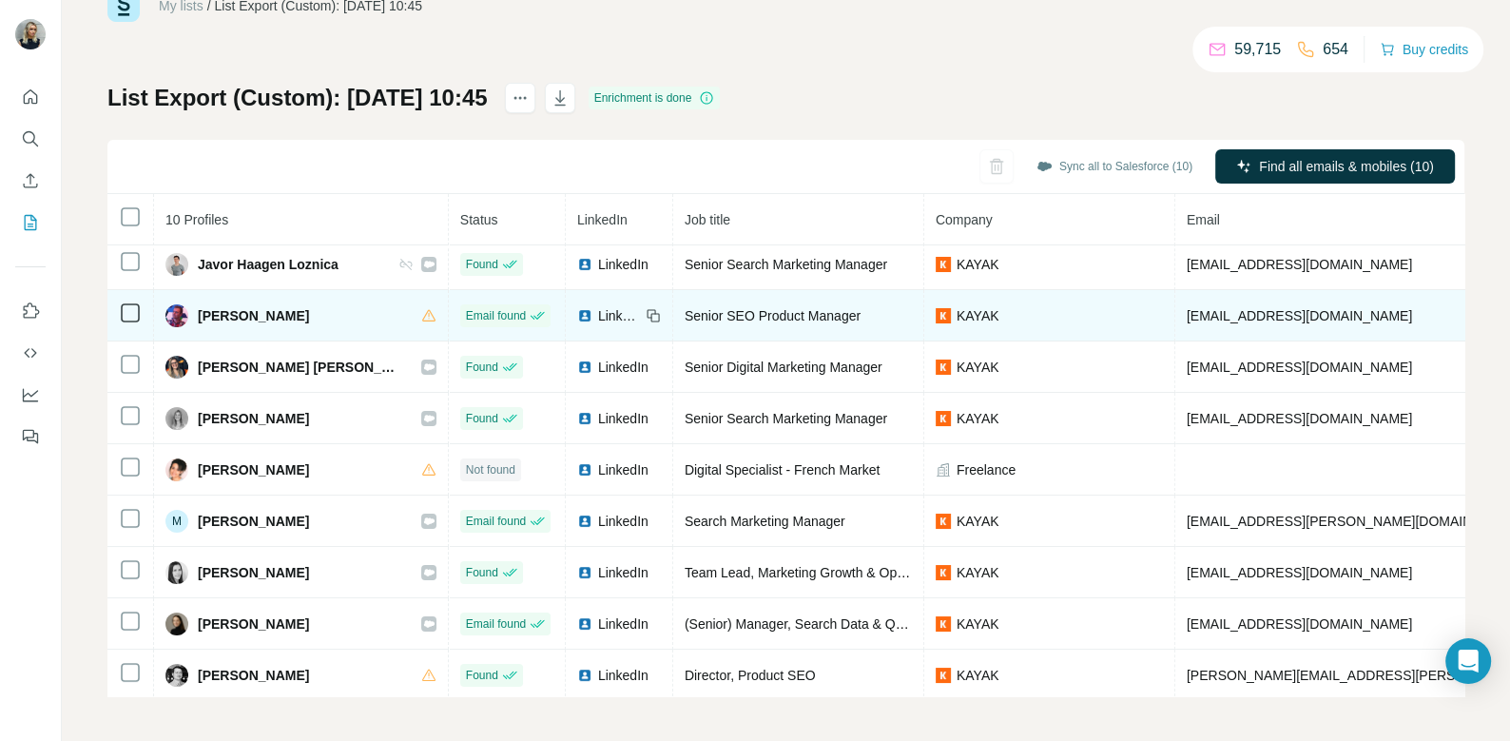
click at [290, 315] on span "[PERSON_NAME]" at bounding box center [253, 315] width 111 height 19
copy div "[PERSON_NAME]"
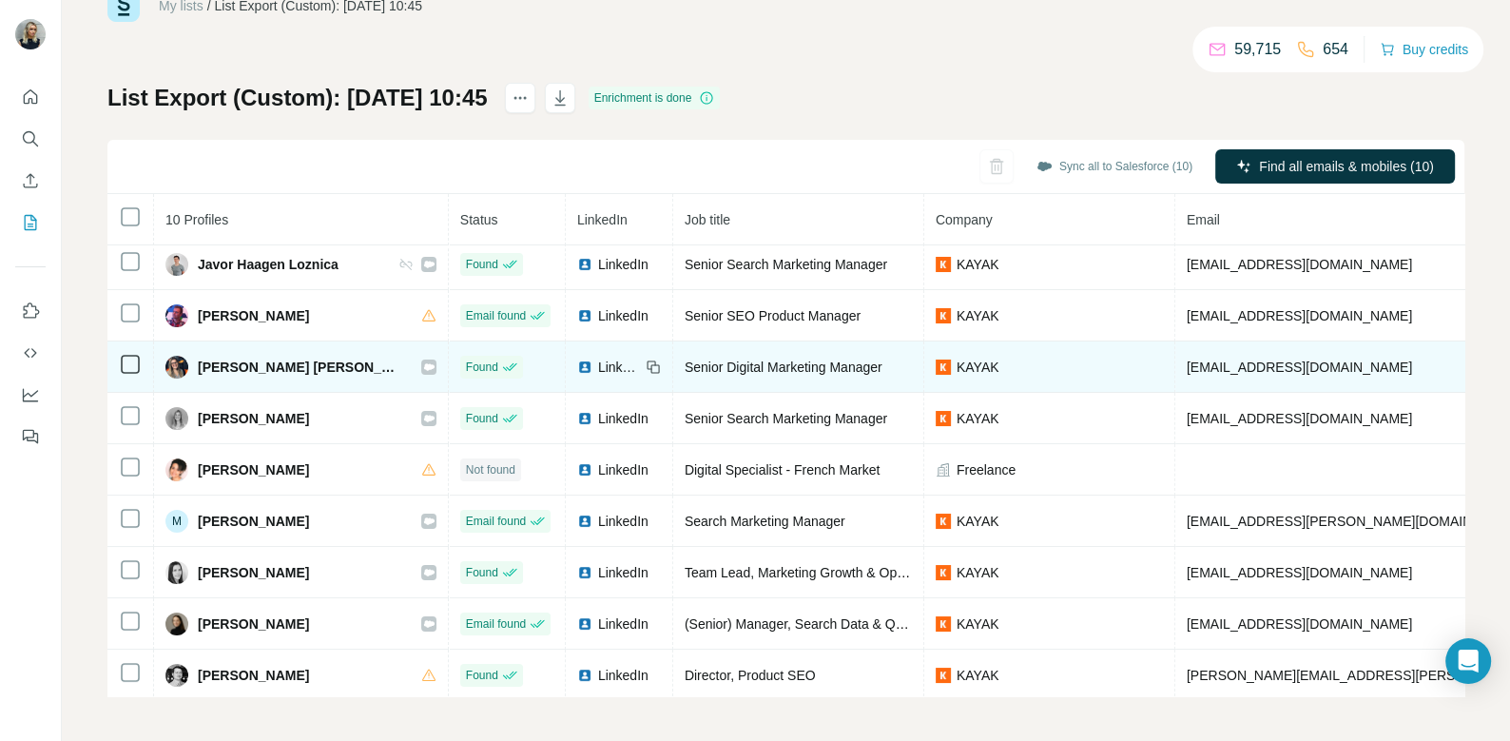
click at [301, 365] on span "[PERSON_NAME] [PERSON_NAME]" at bounding box center [300, 367] width 205 height 19
copy div "[PERSON_NAME] [PERSON_NAME]"
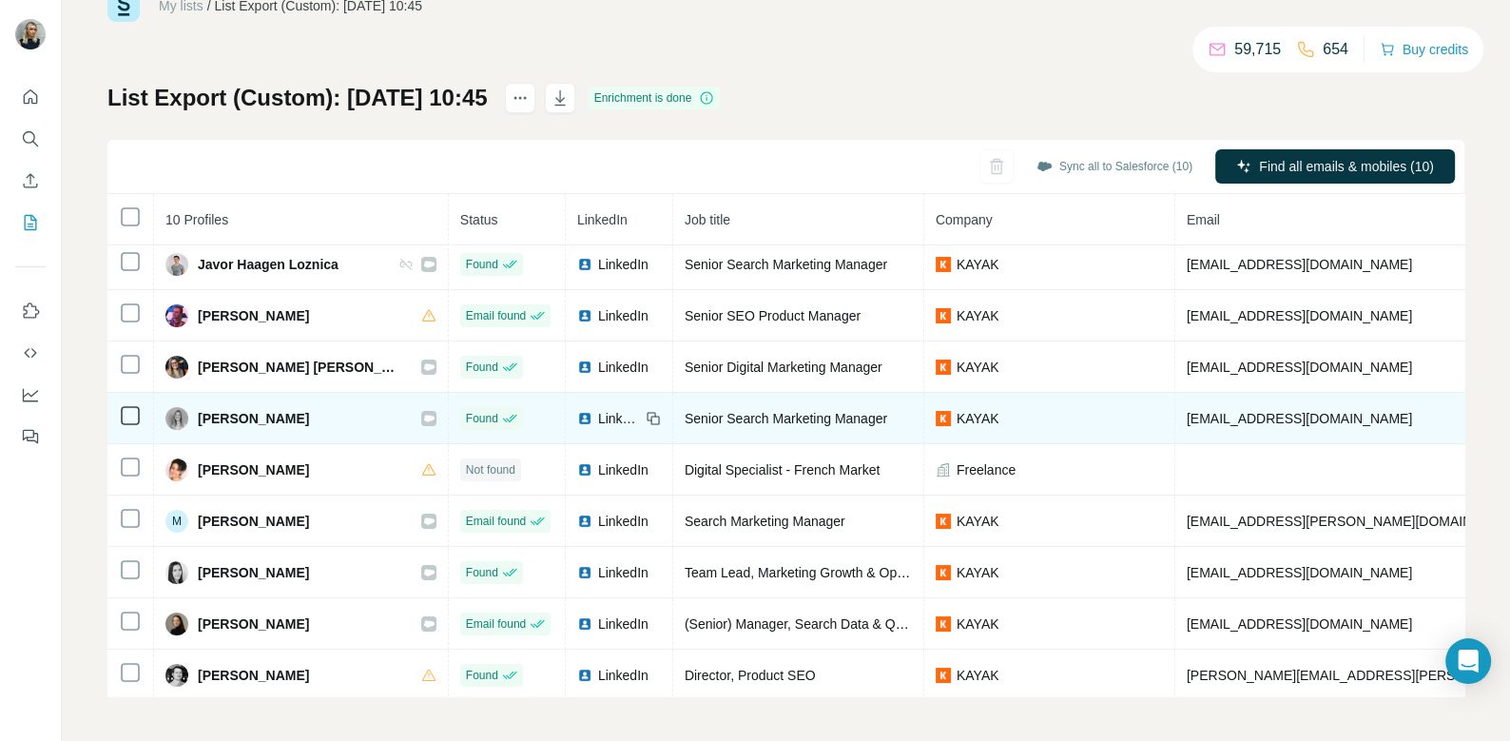
click at [300, 409] on span "[PERSON_NAME]" at bounding box center [253, 418] width 111 height 19
copy div "[PERSON_NAME]"
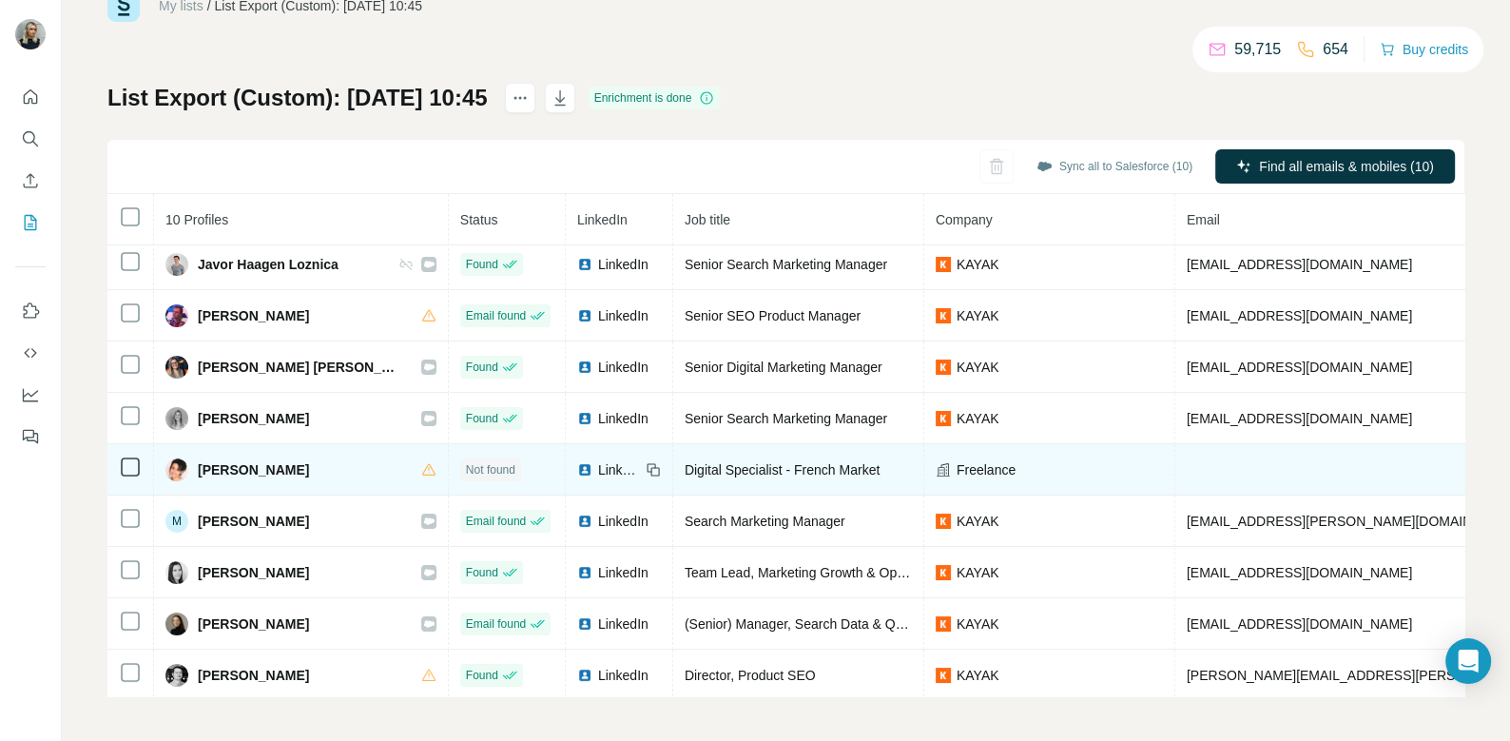
click at [238, 465] on span "[PERSON_NAME]" at bounding box center [253, 469] width 111 height 19
copy div "[PERSON_NAME]"
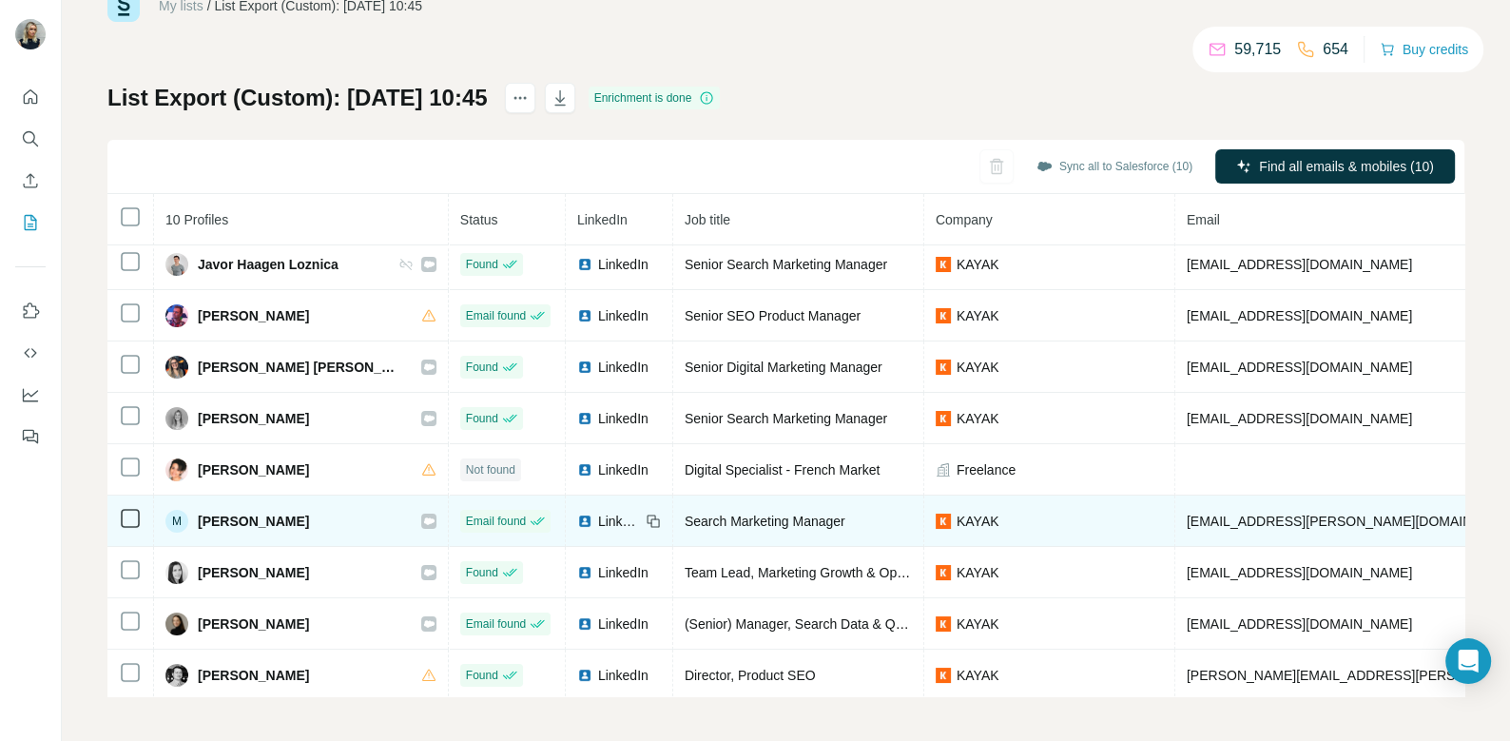
click at [248, 514] on span "[PERSON_NAME]" at bounding box center [253, 521] width 111 height 19
copy div "[PERSON_NAME]"
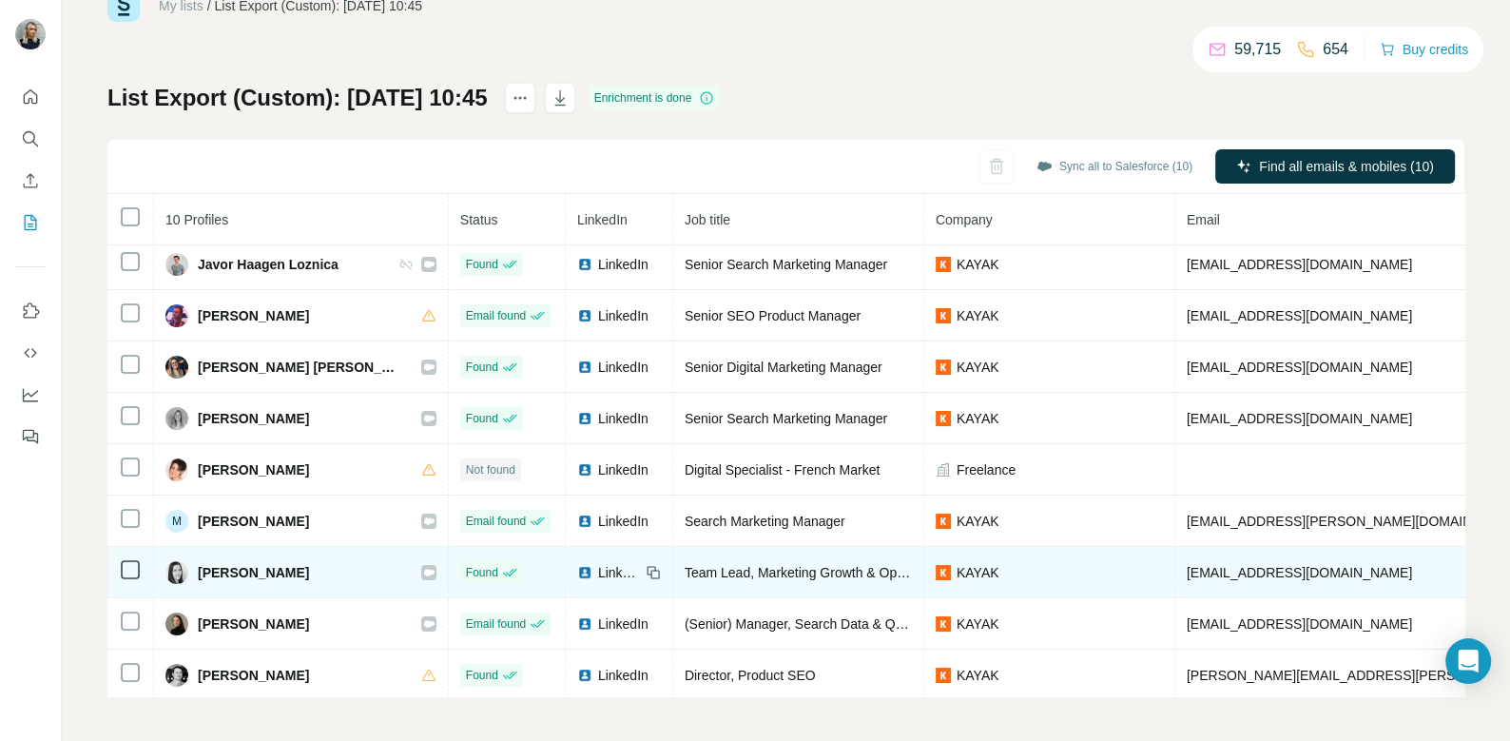
click at [256, 575] on span "[PERSON_NAME]" at bounding box center [253, 572] width 111 height 19
copy div "[PERSON_NAME]"
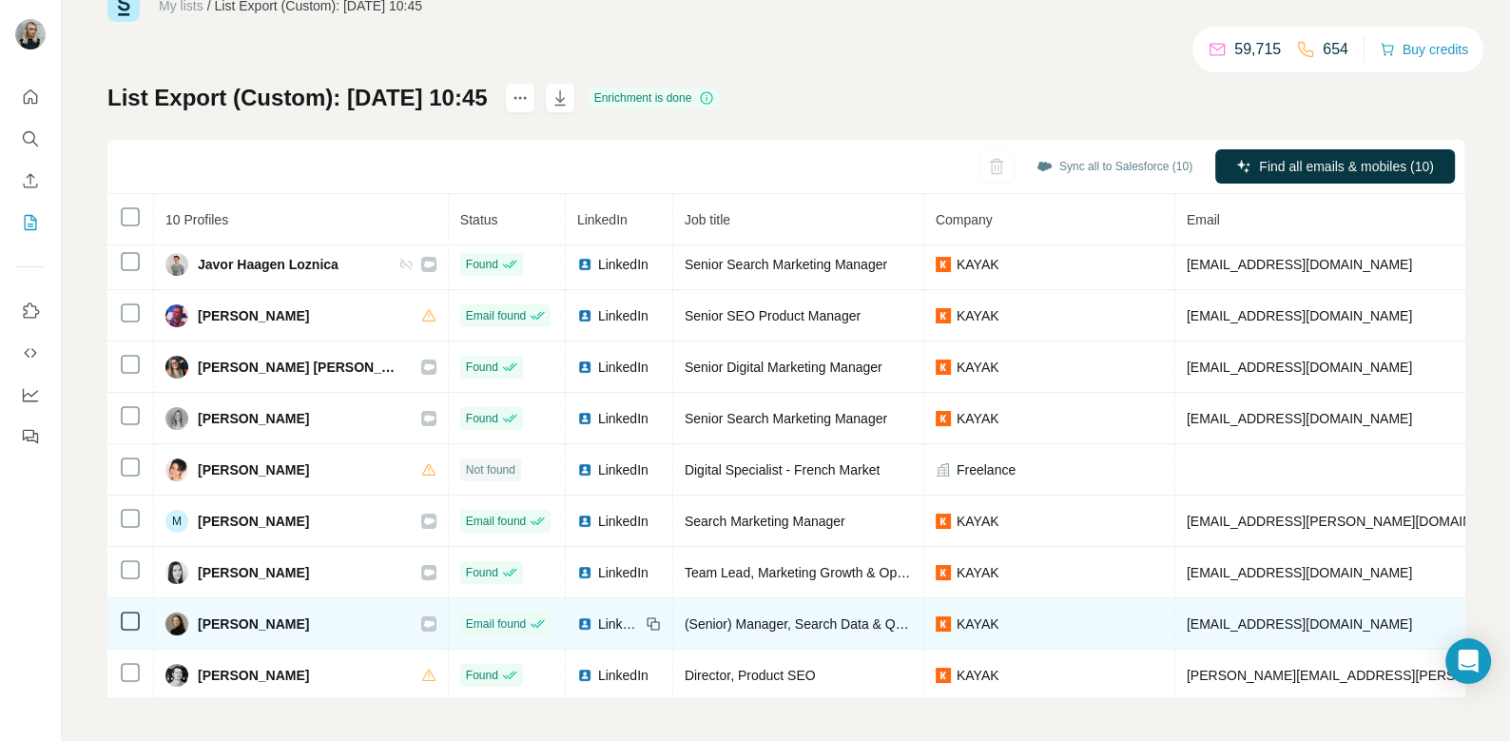
click at [241, 620] on span "[PERSON_NAME]" at bounding box center [253, 623] width 111 height 19
copy div "[PERSON_NAME]"
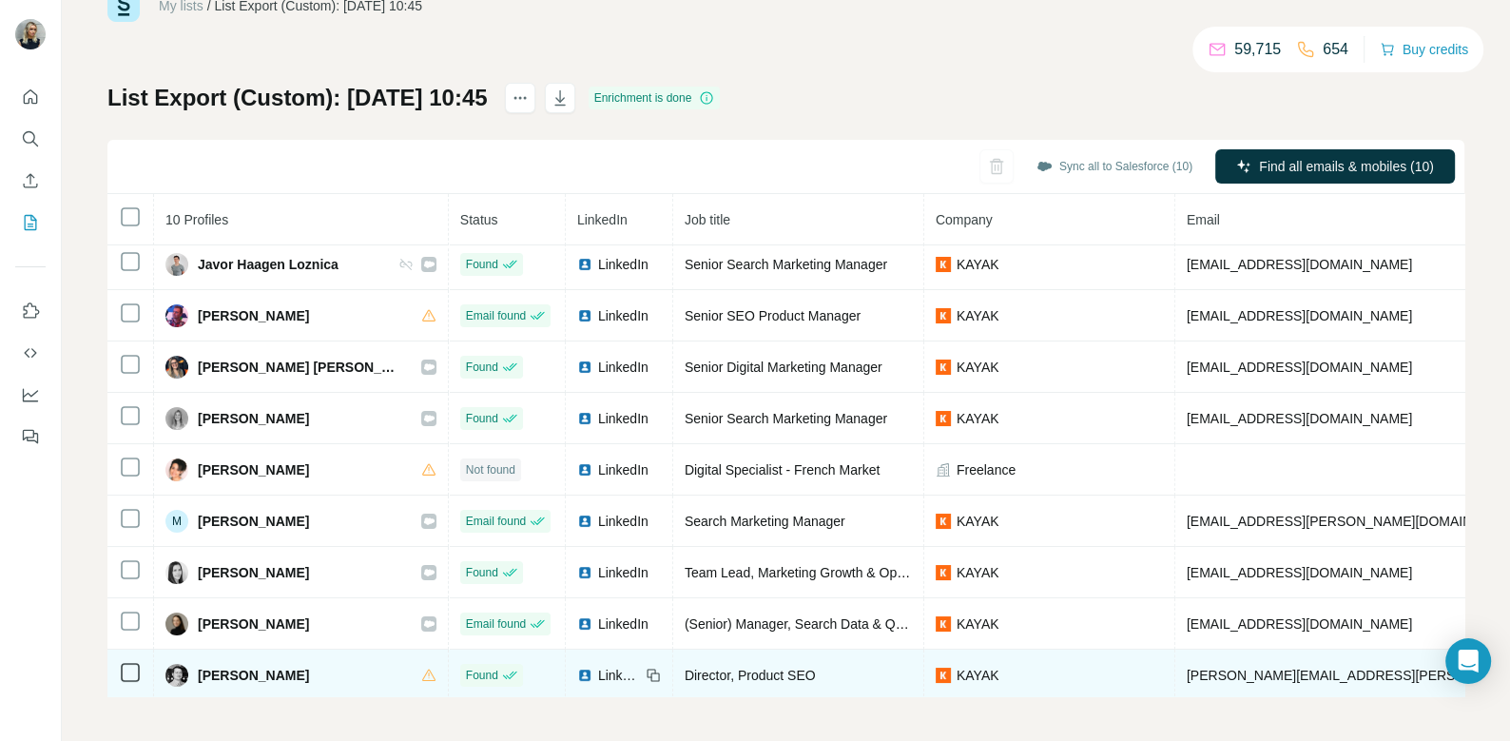
click at [260, 666] on span "[PERSON_NAME]" at bounding box center [253, 675] width 111 height 19
copy div "[PERSON_NAME]"
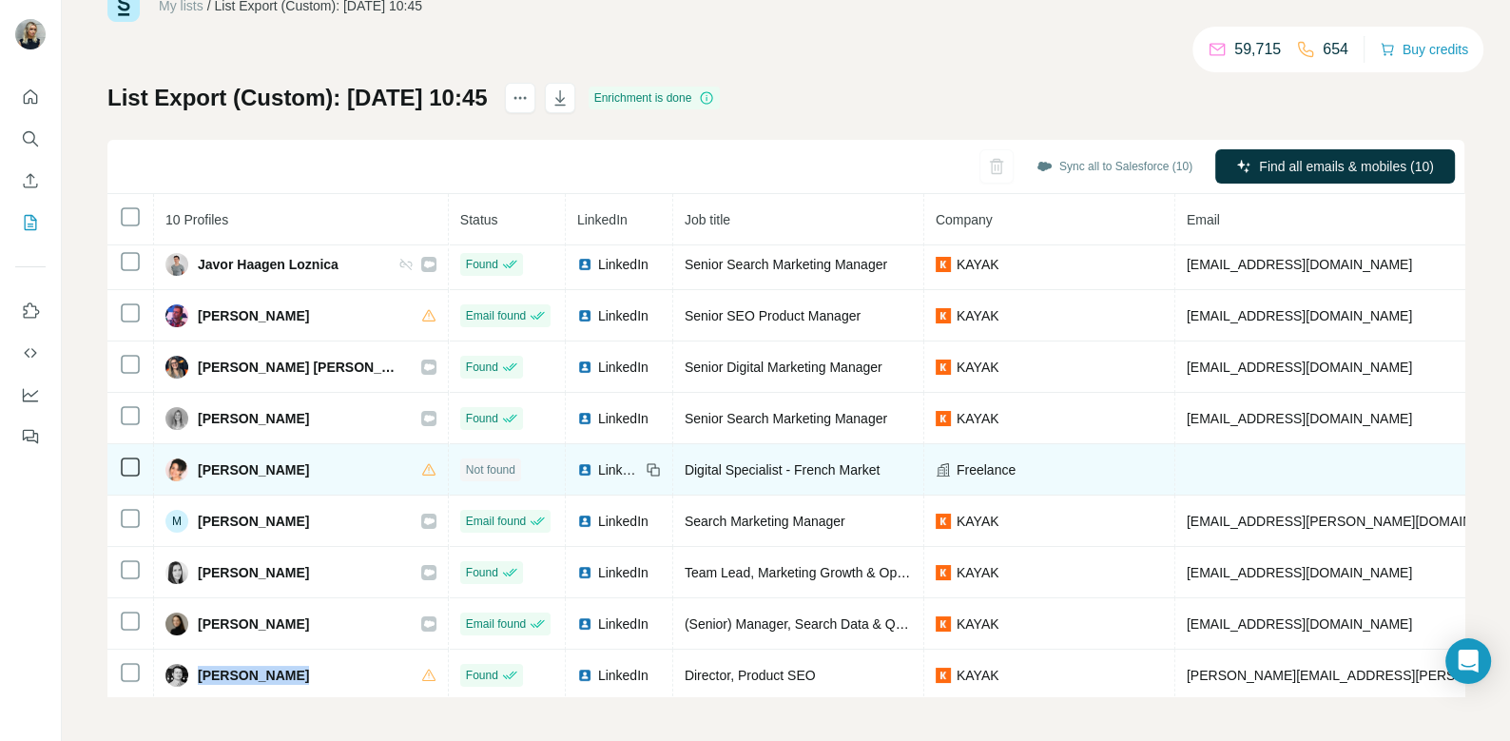
scroll to position [0, 0]
